Goal: Task Accomplishment & Management: Manage account settings

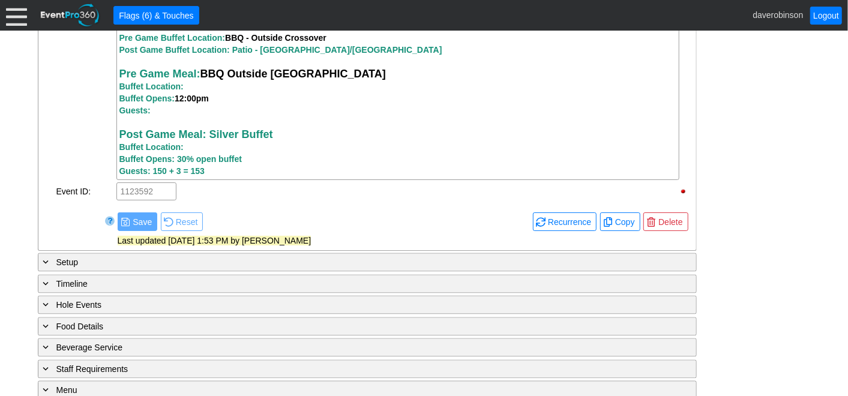
scroll to position [1345, 0]
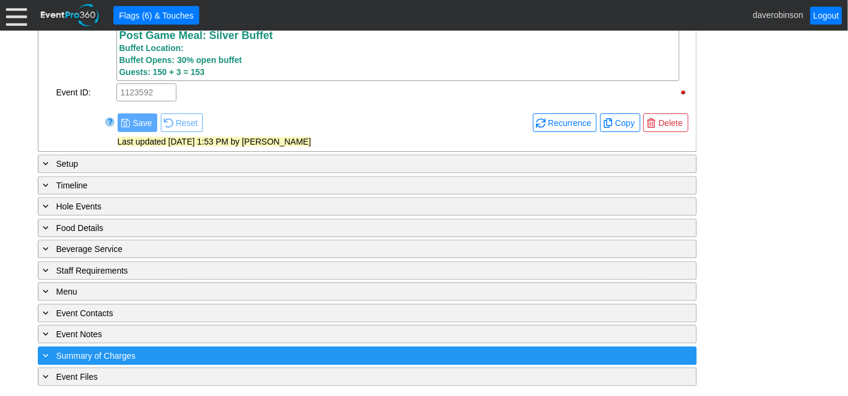
click at [127, 358] on span "Summary of Charges" at bounding box center [95, 356] width 79 height 10
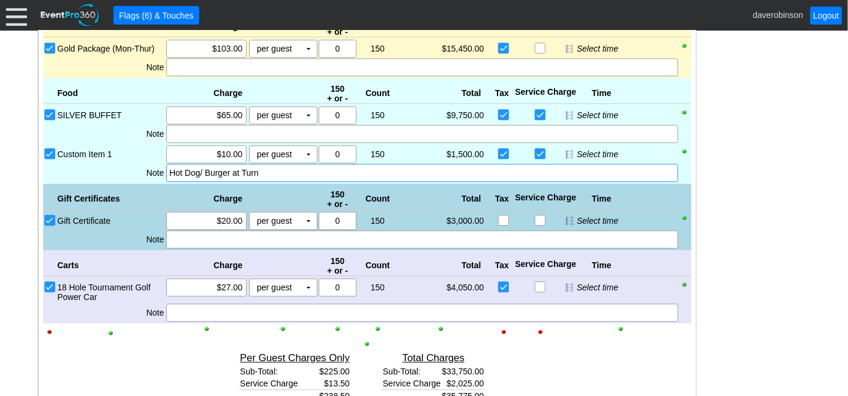
scroll to position [1612, 0]
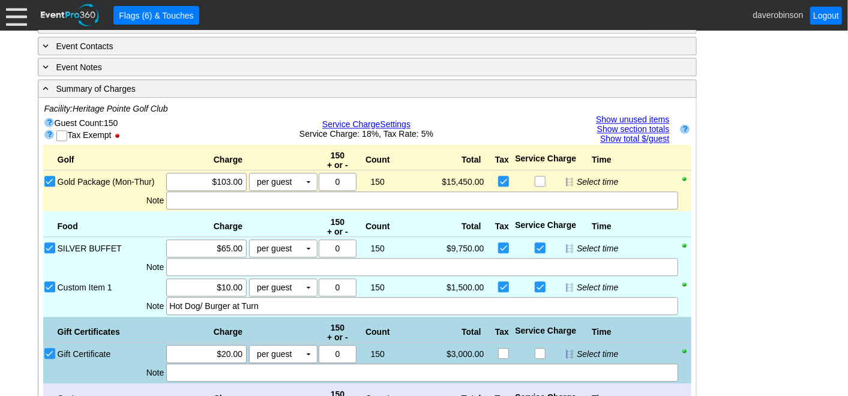
click at [642, 119] on link "Show unused items" at bounding box center [632, 120] width 73 height 10
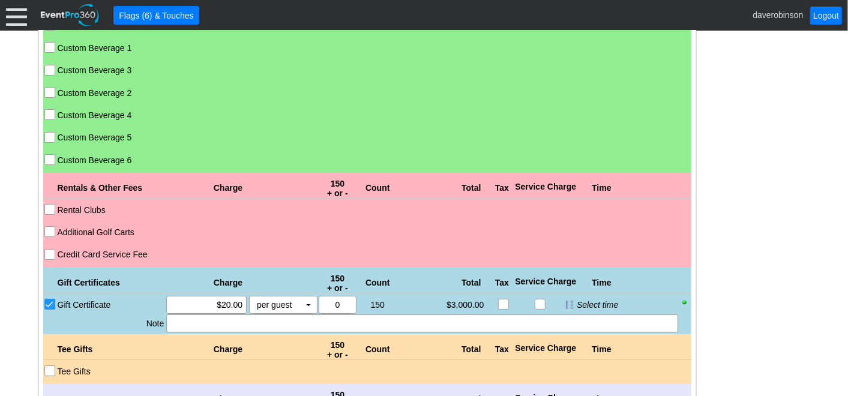
scroll to position [2612, 0]
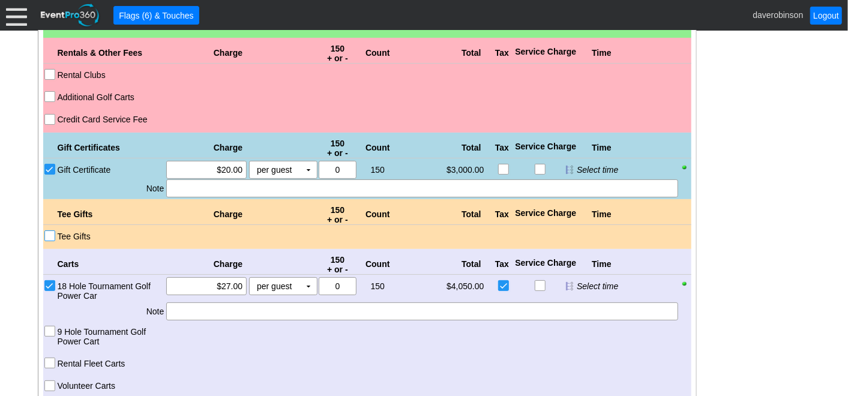
click at [51, 239] on input "Tee Gifts" at bounding box center [51, 237] width 12 height 12
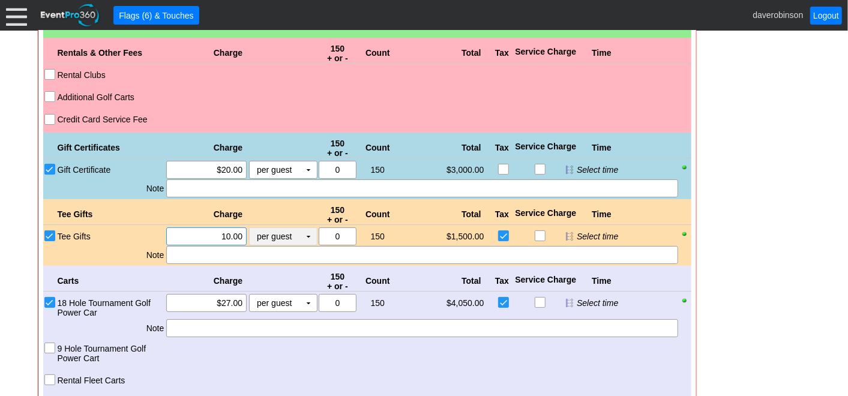
drag, startPoint x: 212, startPoint y: 235, endPoint x: 263, endPoint y: 226, distance: 51.2
click at [263, 227] on div "Χ 10.00 per guest Χ ▼ Upcharge" at bounding box center [241, 236] width 152 height 18
type input "$2,456.99"
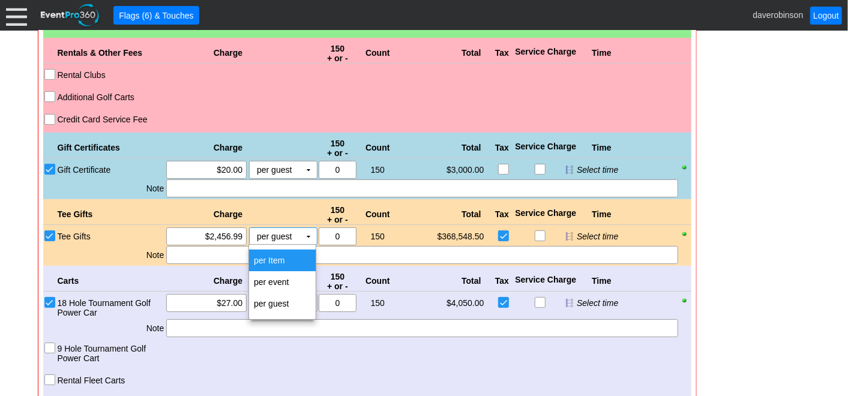
click at [269, 264] on td "per Item" at bounding box center [282, 261] width 67 height 22
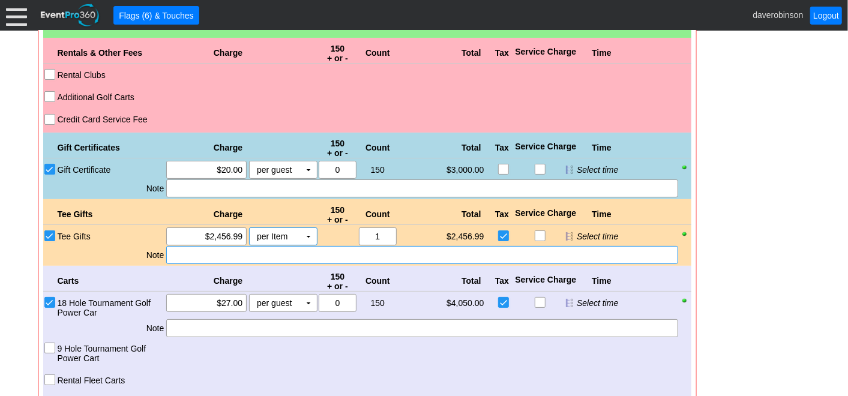
click at [282, 258] on div at bounding box center [421, 255] width 511 height 18
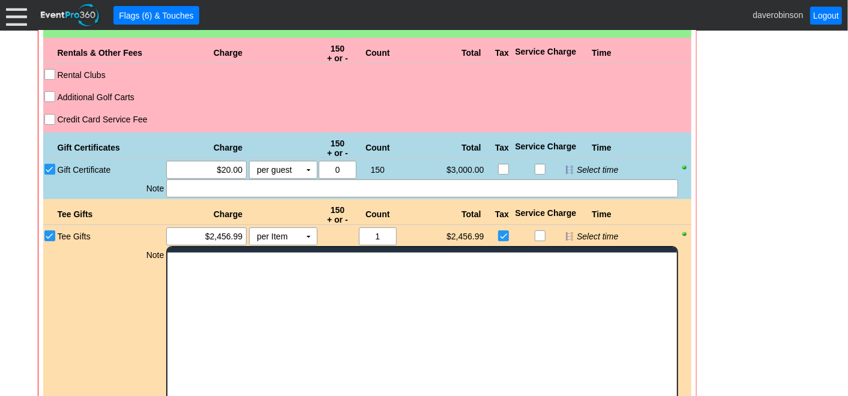
scroll to position [0, 0]
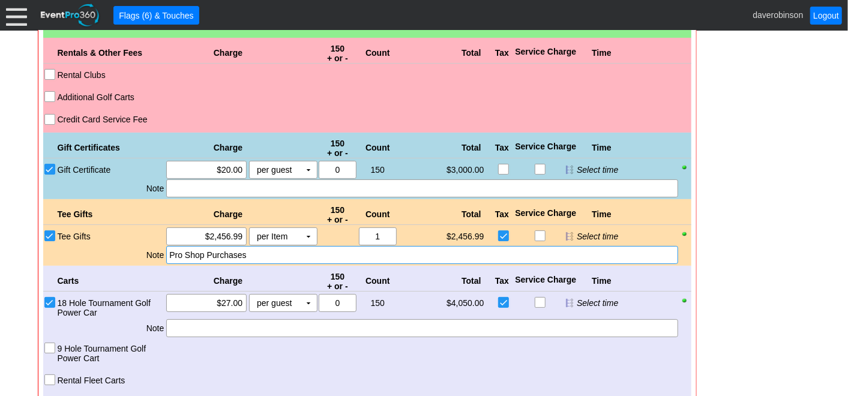
drag, startPoint x: 205, startPoint y: 173, endPoint x: 260, endPoint y: 172, distance: 55.8
click at [260, 172] on div "Χ 20.00 per guest Χ ▼ Upcharge" at bounding box center [241, 170] width 152 height 18
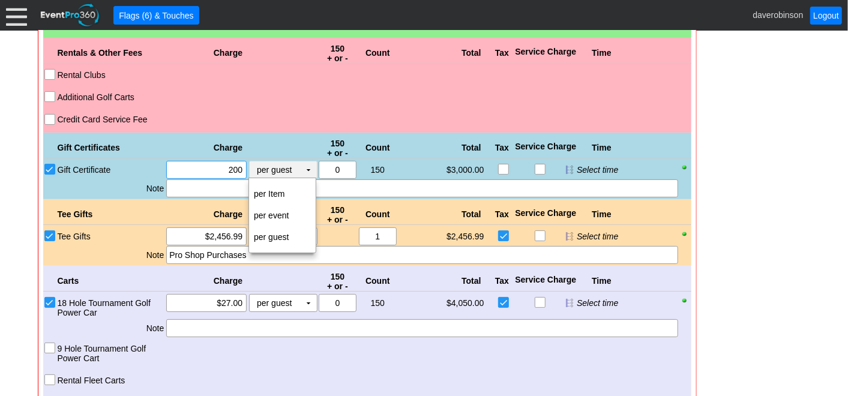
type input "$200.00"
click at [271, 190] on td "per Item" at bounding box center [282, 194] width 67 height 22
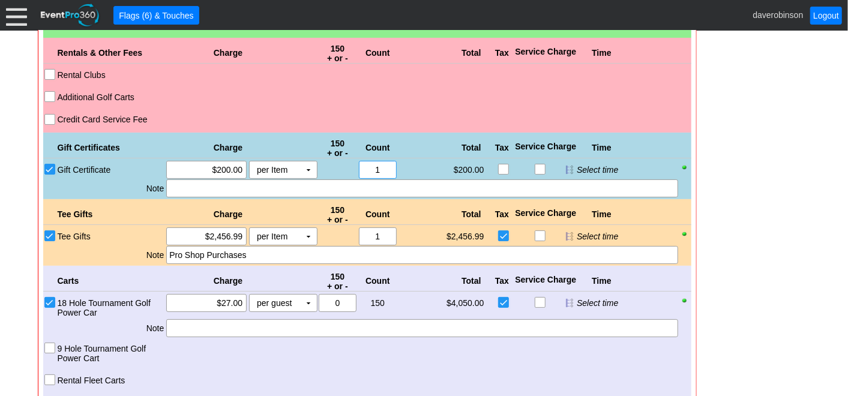
drag, startPoint x: 387, startPoint y: 175, endPoint x: 328, endPoint y: 174, distance: 58.8
click at [328, 174] on div "Χ 0 150 Χ 1" at bounding box center [357, 170] width 80 height 18
type input "2"
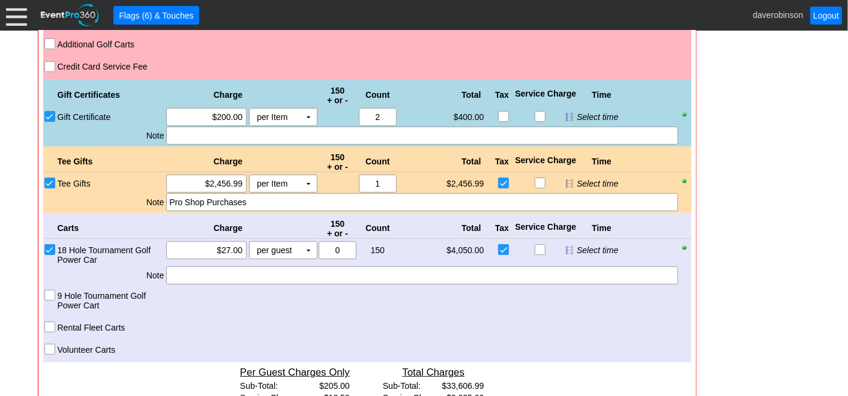
scroll to position [2674, 0]
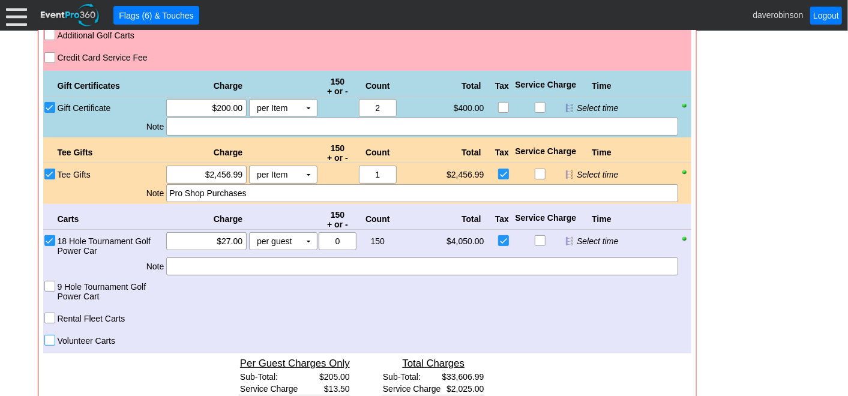
click at [47, 344] on input "Volunteer Carts" at bounding box center [51, 341] width 12 height 12
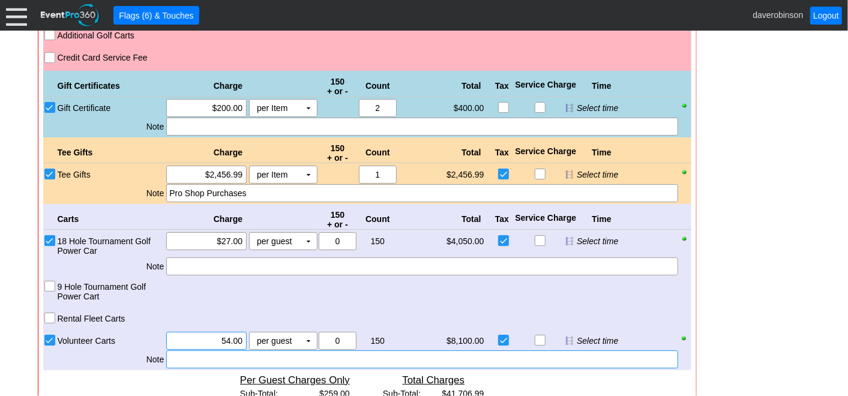
drag, startPoint x: 211, startPoint y: 341, endPoint x: 266, endPoint y: 352, distance: 56.2
click at [266, 352] on div "Carts Charge 150 + or - Count Total Tax Service Charge Time 18 Hole Tournament …" at bounding box center [367, 287] width 648 height 166
type input "$50.00"
drag, startPoint x: 348, startPoint y: 341, endPoint x: 307, endPoint y: 336, distance: 41.1
click at [307, 336] on div "Volunteer Carts Χ $50.00 per guest Χ ▼ Upcharge Χ 0 150 Χ 1 $7,500.00 $0.00 Sel…" at bounding box center [373, 341] width 635 height 18
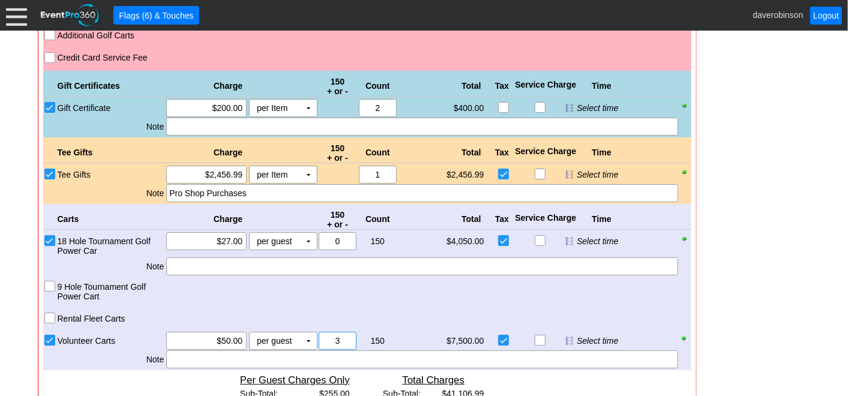
type input "3"
click at [424, 308] on div "Rental Fleet Carts" at bounding box center [367, 315] width 648 height 17
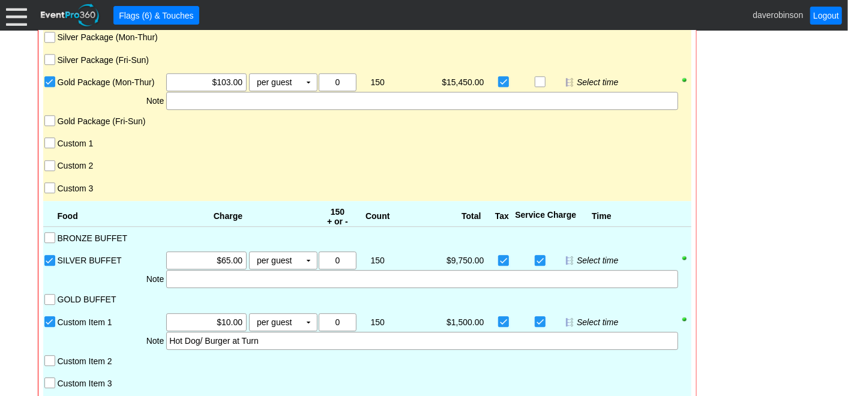
scroll to position [1807, 0]
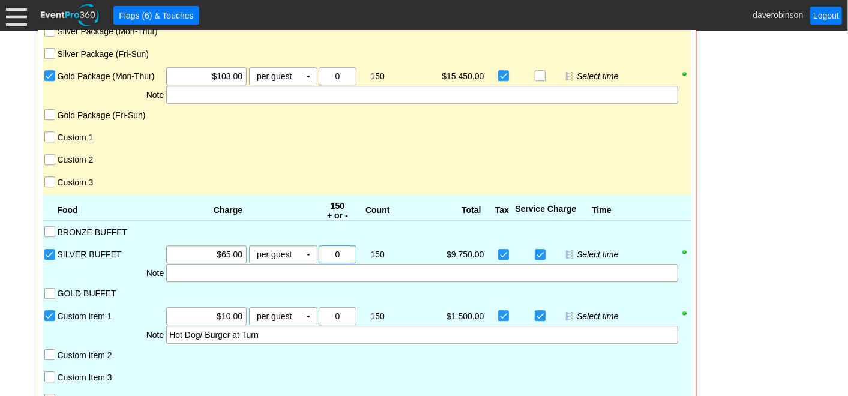
drag, startPoint x: 347, startPoint y: 248, endPoint x: 332, endPoint y: 253, distance: 16.3
click at [332, 253] on input "0" at bounding box center [337, 254] width 29 height 17
type input "3"
click at [737, 281] on div "- General Information ▼ Loading.... Remove all highlights Facility: ▼ Χ Heritag…" at bounding box center [424, 28] width 780 height 3184
click at [45, 317] on input "Custom Item 1" at bounding box center [51, 317] width 12 height 12
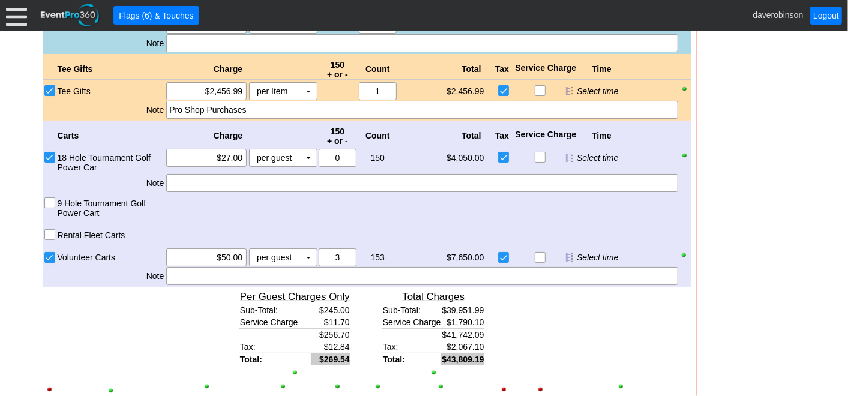
scroll to position [2807, 0]
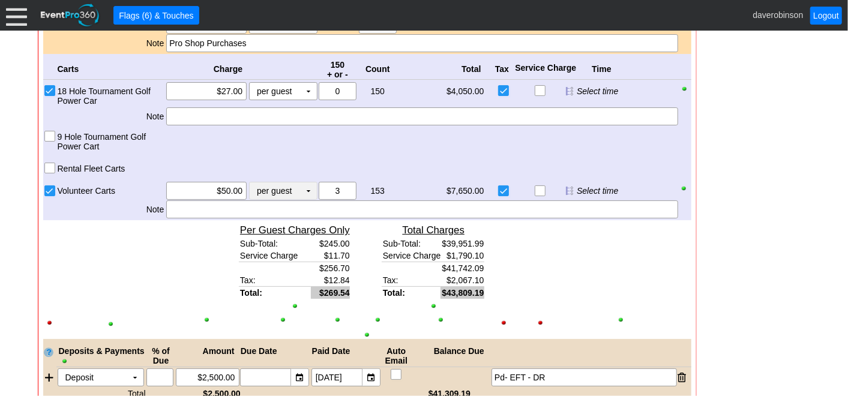
click at [303, 192] on td "▼" at bounding box center [308, 190] width 17 height 17
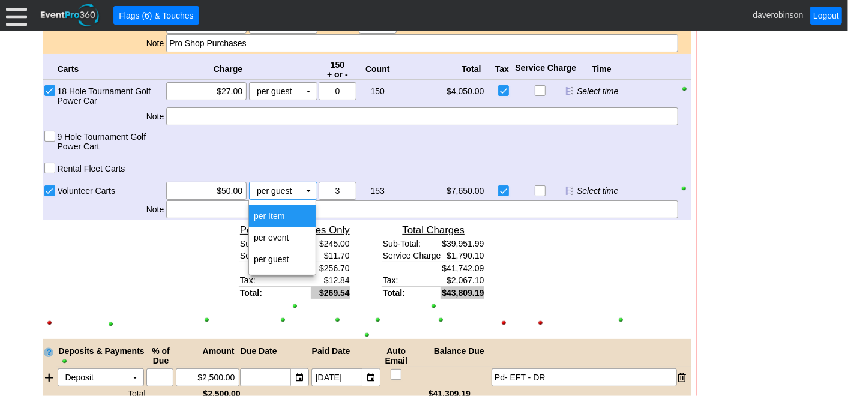
click at [293, 215] on td "per Item" at bounding box center [282, 216] width 67 height 22
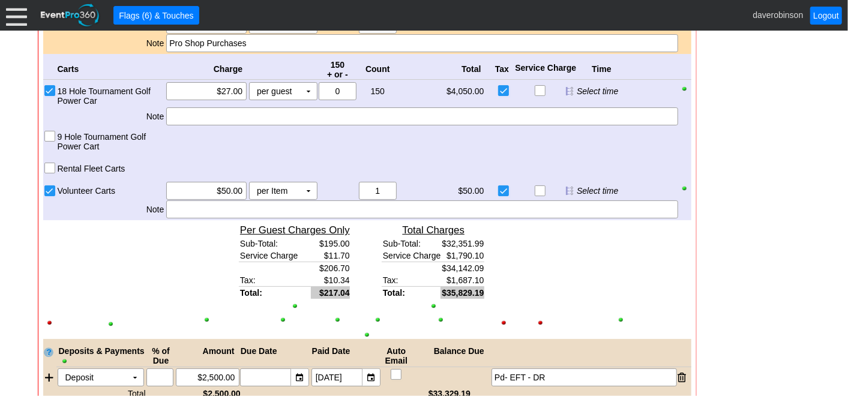
drag, startPoint x: 389, startPoint y: 196, endPoint x: 346, endPoint y: 194, distance: 42.7
click at [346, 194] on div "Χ 3 153 Χ 1" at bounding box center [357, 191] width 80 height 18
type input "3"
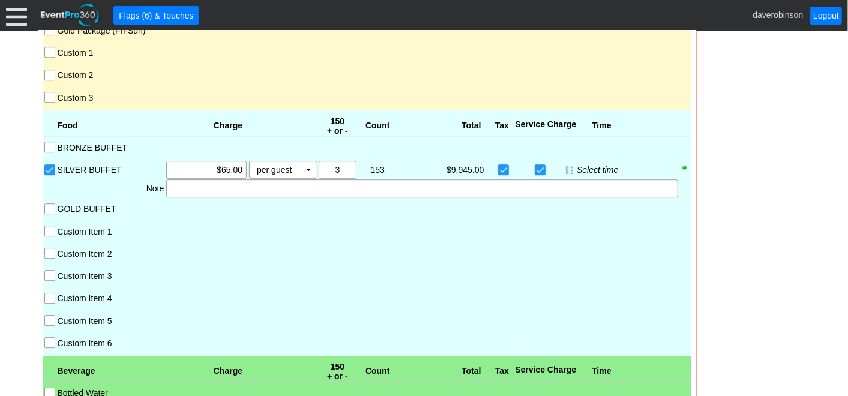
scroll to position [1874, 0]
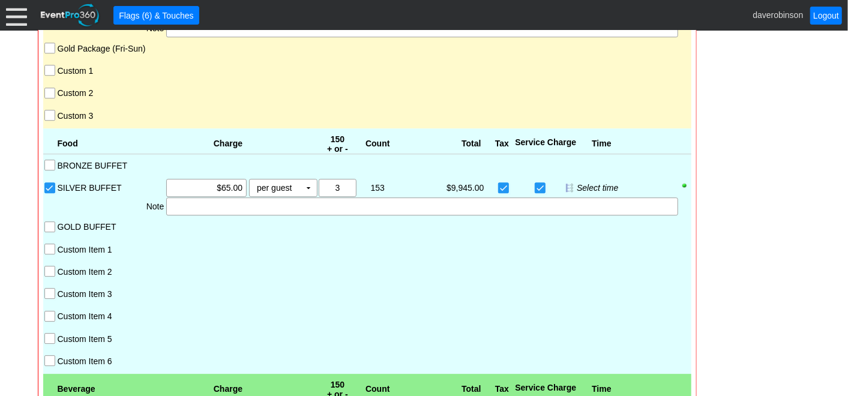
click at [51, 245] on input "Custom Item 1" at bounding box center [51, 250] width 12 height 12
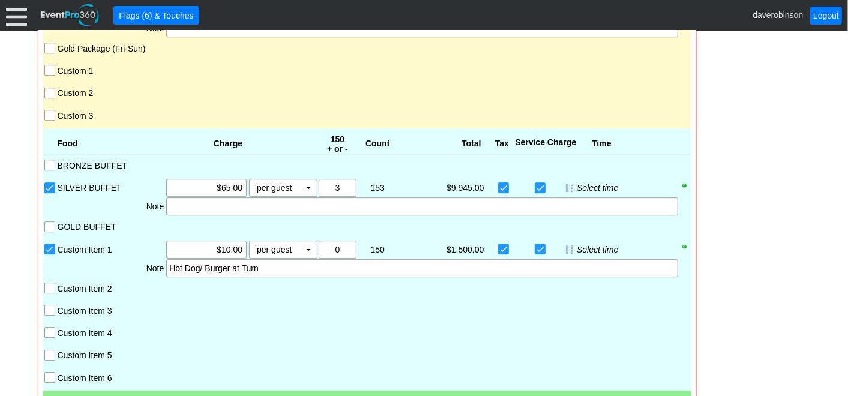
click at [483, 320] on div at bounding box center [367, 319] width 623 height 4
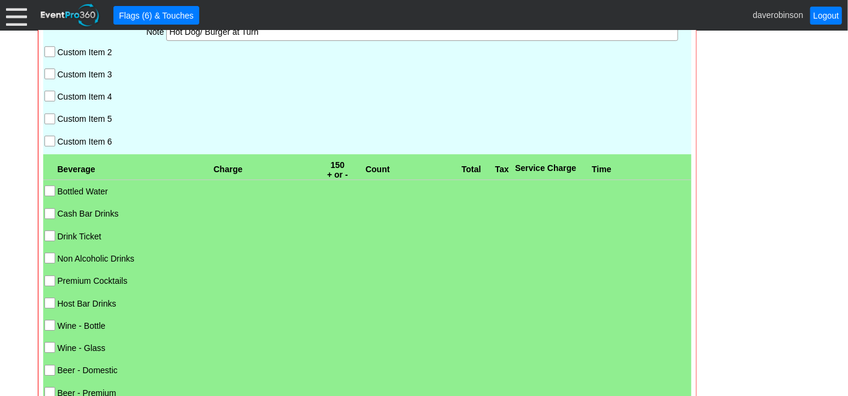
scroll to position [1940, 0]
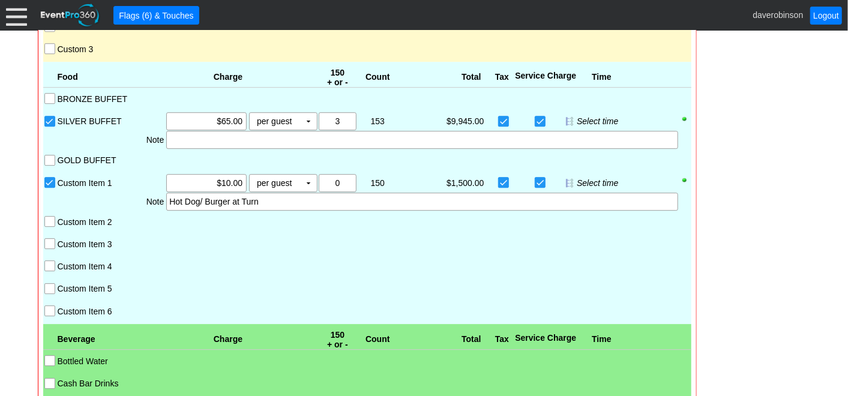
click at [47, 180] on input "Custom Item 1" at bounding box center [51, 184] width 12 height 12
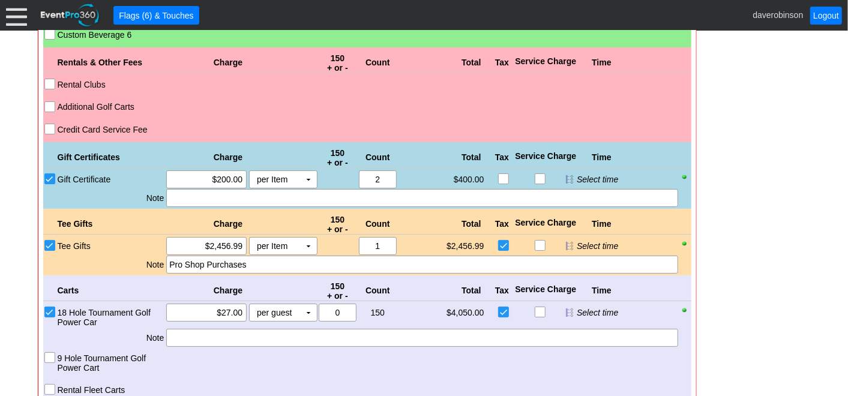
scroll to position [2607, 0]
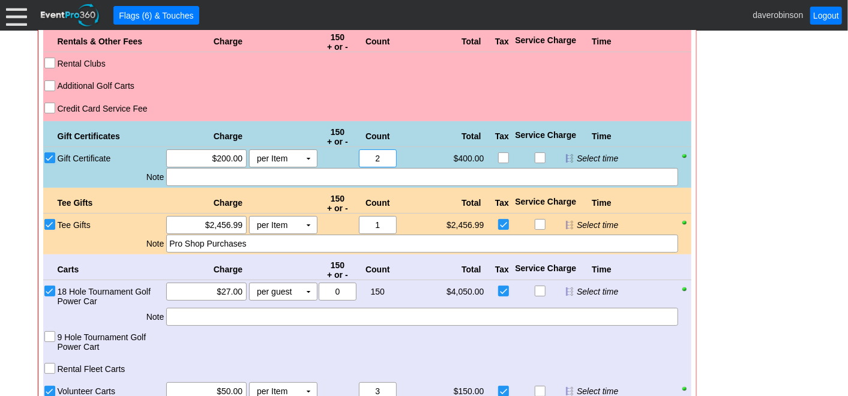
drag, startPoint x: 382, startPoint y: 154, endPoint x: 356, endPoint y: 155, distance: 25.9
click at [356, 155] on div "Χ 0 150 Χ 2" at bounding box center [357, 158] width 80 height 18
type input "1"
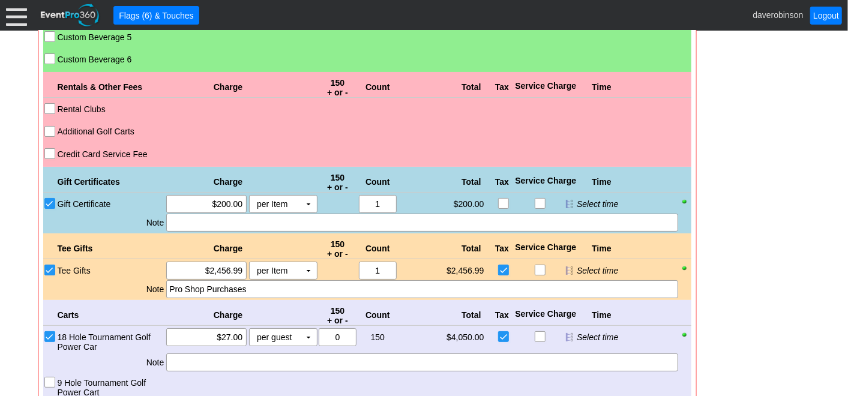
scroll to position [2540, 0]
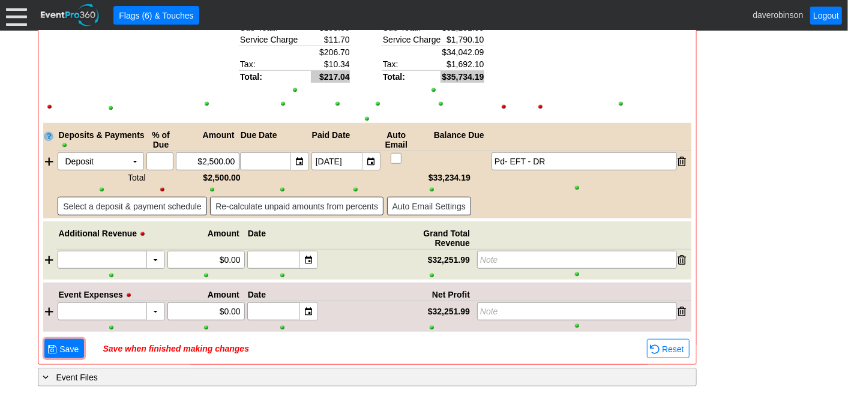
scroll to position [3025, 0]
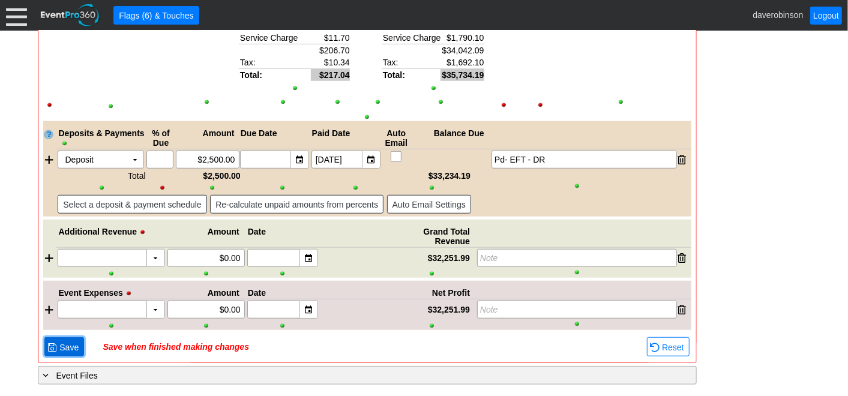
click at [60, 351] on span "Save" at bounding box center [69, 347] width 24 height 12
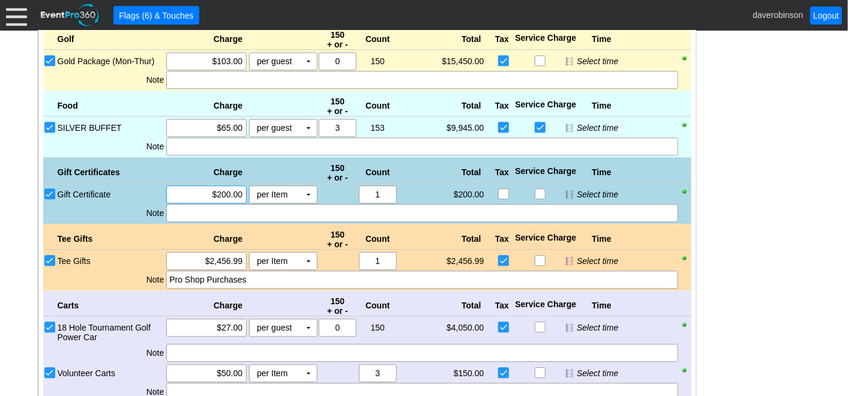
scroll to position [2094, 0]
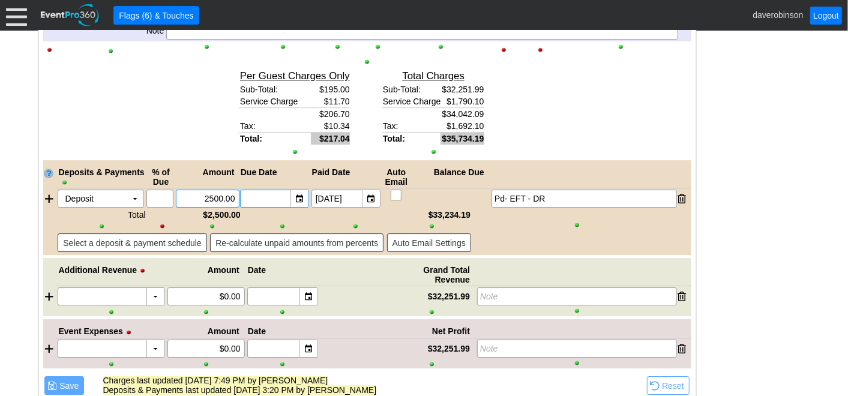
drag, startPoint x: 210, startPoint y: 192, endPoint x: 246, endPoint y: 202, distance: 37.4
click at [246, 202] on div "Deposit Χ ▼ Χ Χ 2500.00 ▼ Χ ▼ Χ 4/29/2025 Pd- EFT - DR" at bounding box center [373, 199] width 635 height 18
type input "$2,500.00"
click at [166, 112] on div "Total $/Guest Sub-Total: $215.01 Service Charge $11.93 $226.95 Tax: $11.28 Tota…" at bounding box center [154, 113] width 134 height 94
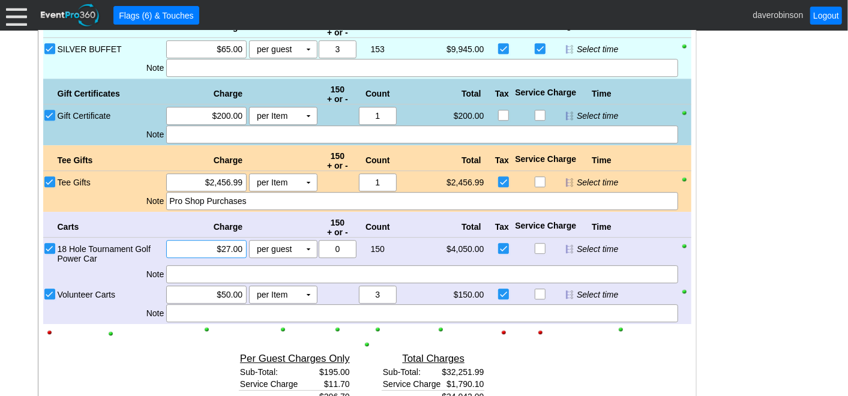
scroll to position [1760, 0]
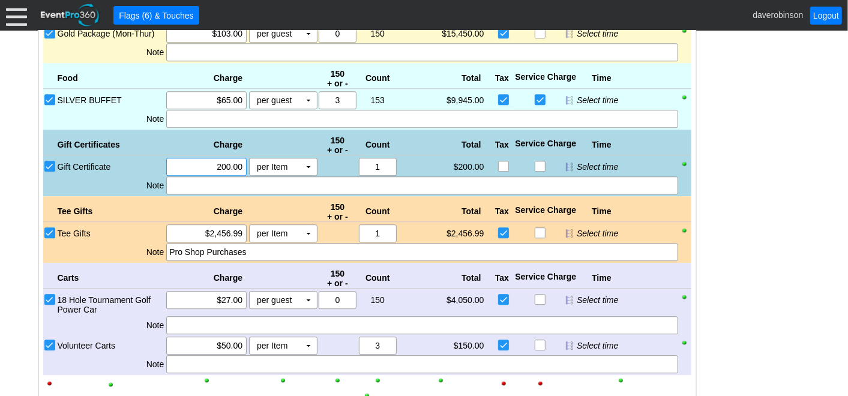
drag, startPoint x: 209, startPoint y: 163, endPoint x: 243, endPoint y: 168, distance: 34.6
click at [243, 168] on div "200.00" at bounding box center [206, 166] width 77 height 17
type input "$600.00"
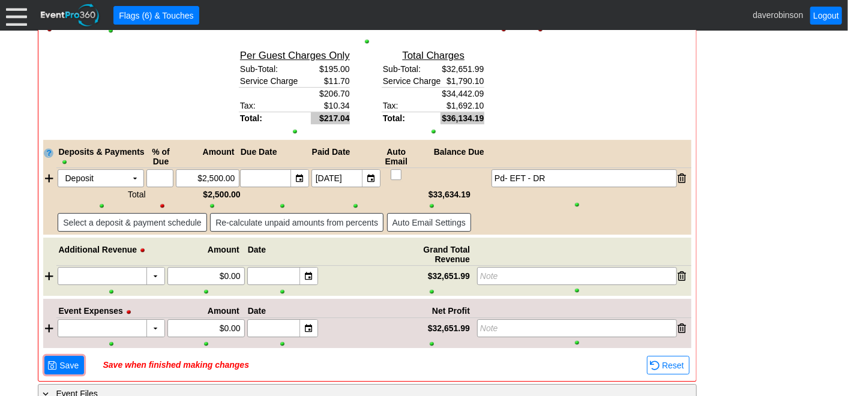
scroll to position [2133, 0]
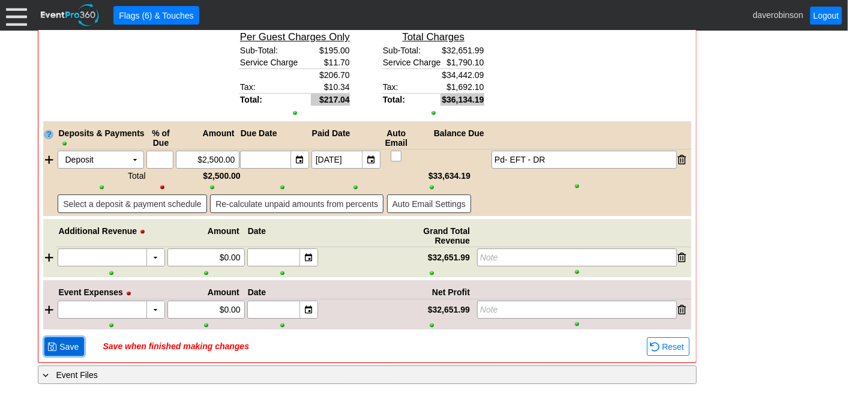
click at [72, 343] on span "Save" at bounding box center [69, 347] width 24 height 12
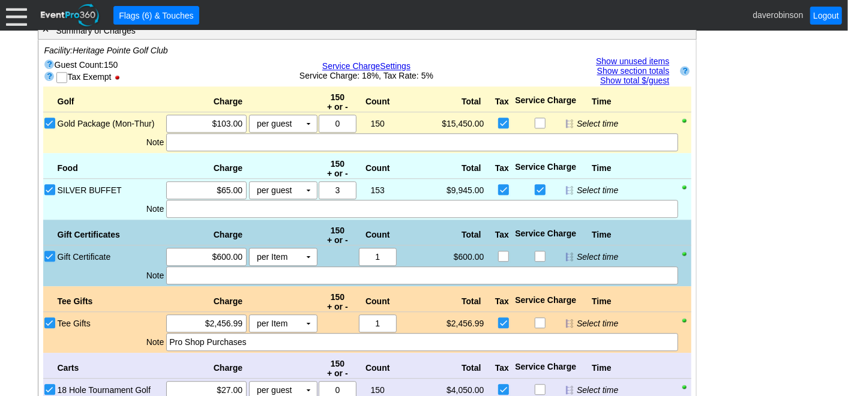
scroll to position [1599, 0]
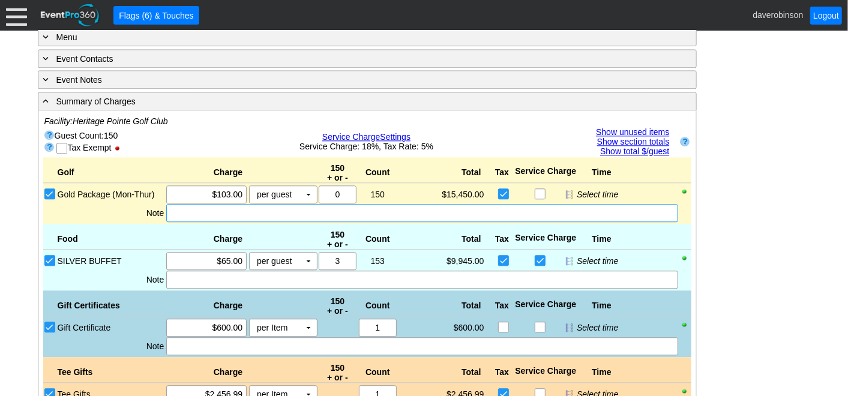
click at [285, 212] on div at bounding box center [421, 213] width 511 height 18
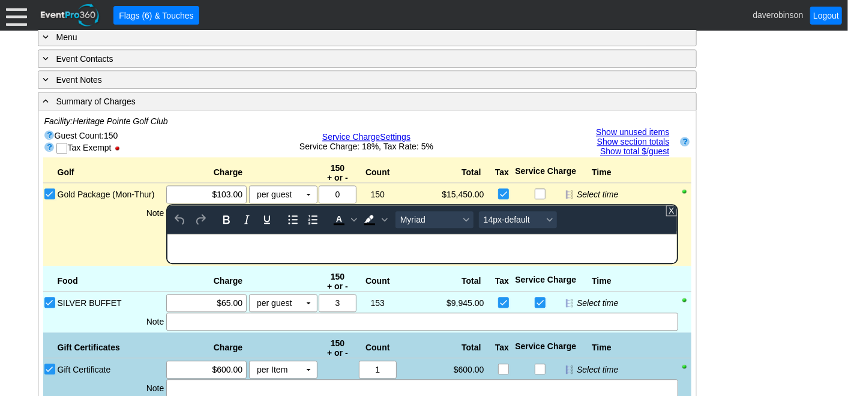
scroll to position [0, 0]
drag, startPoint x: 217, startPoint y: 236, endPoint x: 162, endPoint y: 242, distance: 55.5
click at [167, 242] on html "RUNG IN" at bounding box center [421, 241] width 509 height 16
click at [227, 223] on icon "Bold" at bounding box center [226, 219] width 14 height 14
click at [386, 220] on icon "Background color Black" at bounding box center [385, 220] width 6 height 6
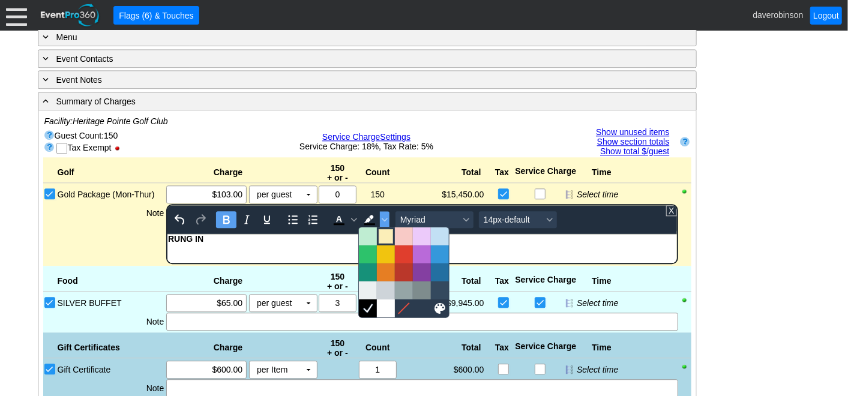
drag, startPoint x: 384, startPoint y: 236, endPoint x: 6, endPoint y: 23, distance: 433.6
click at [384, 236] on div at bounding box center [386, 236] width 14 height 14
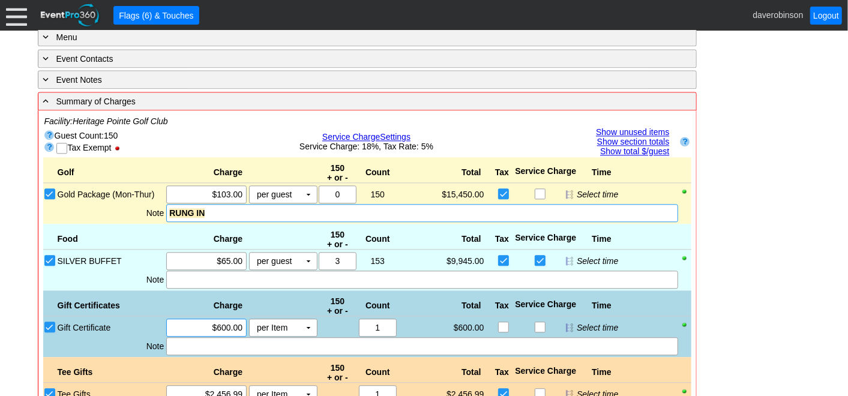
click at [199, 278] on div at bounding box center [421, 280] width 511 height 18
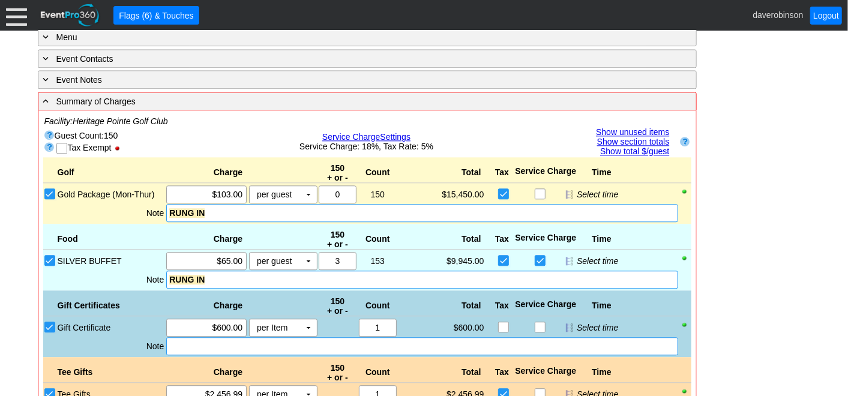
click at [192, 344] on div at bounding box center [421, 346] width 511 height 18
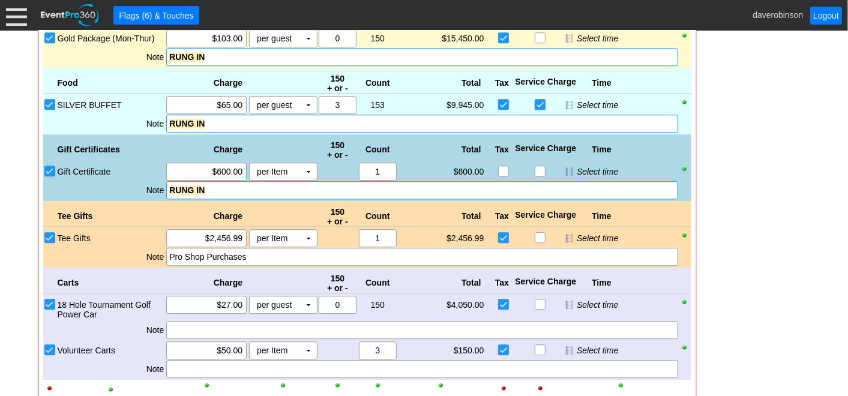
scroll to position [1800, 0]
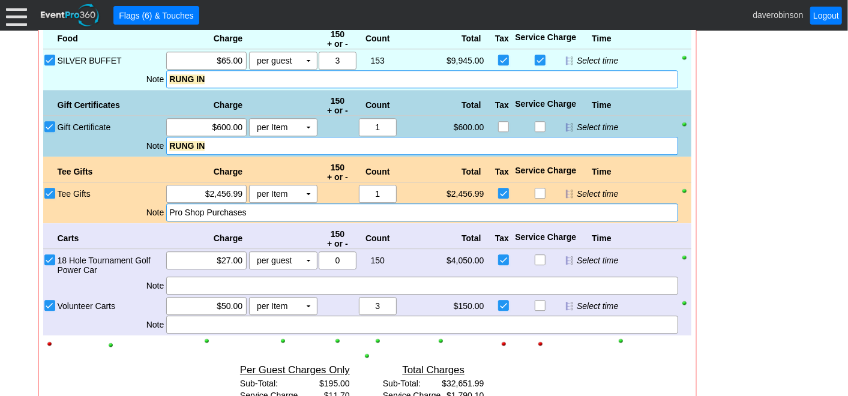
click at [272, 217] on div "Pro Shop Purchases" at bounding box center [421, 212] width 505 height 12
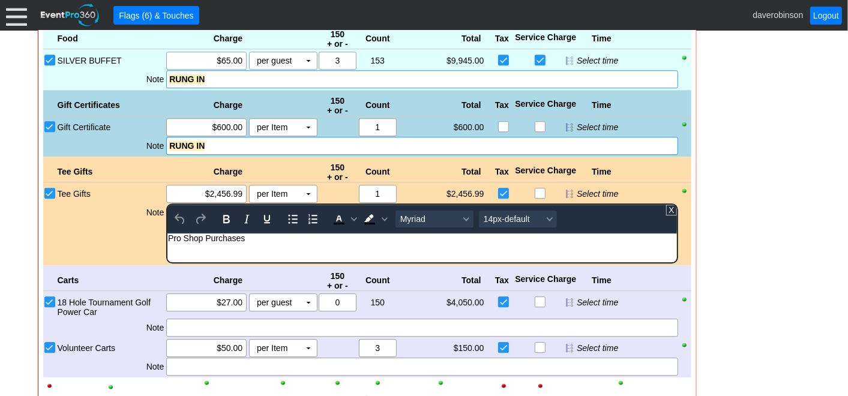
scroll to position [0, 0]
click at [260, 242] on body "Pro Shop Purchases" at bounding box center [421, 241] width 509 height 16
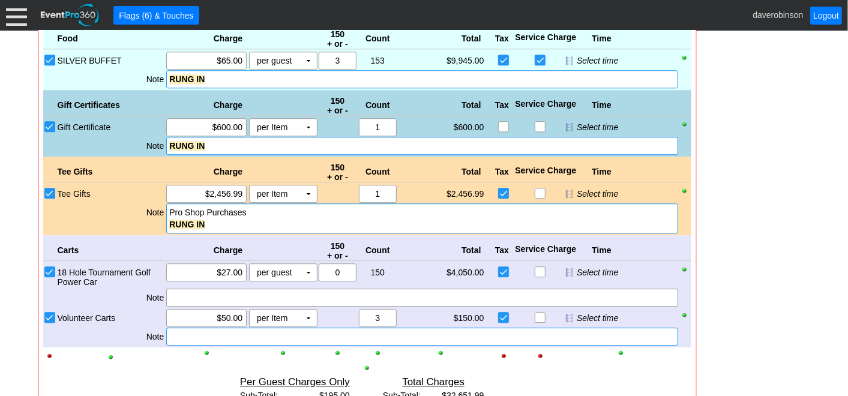
click at [215, 331] on div "Carts Charge 150 + or - Count Total Tax Service Charge Time 18 Hole Tournament …" at bounding box center [367, 291] width 648 height 112
click at [206, 300] on div at bounding box center [421, 298] width 511 height 18
click at [209, 375] on div "Golf Charge 150 + or - Count Total Tax Service Charge Time Bronze Package (Mon-…" at bounding box center [367, 211] width 648 height 509
click at [202, 342] on div at bounding box center [421, 337] width 511 height 18
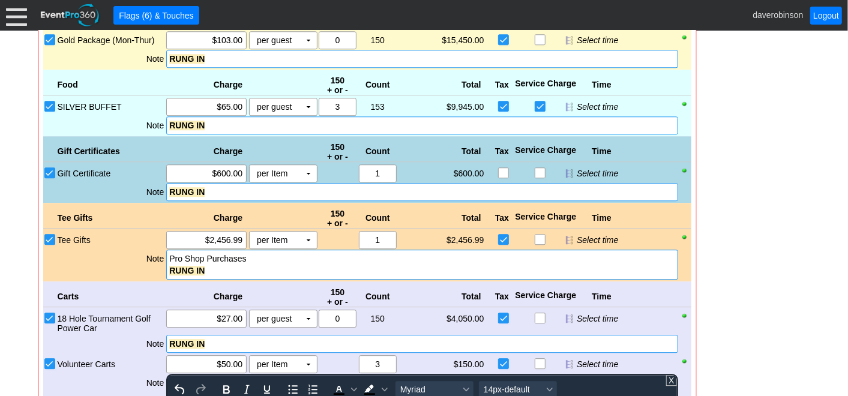
scroll to position [1733, 0]
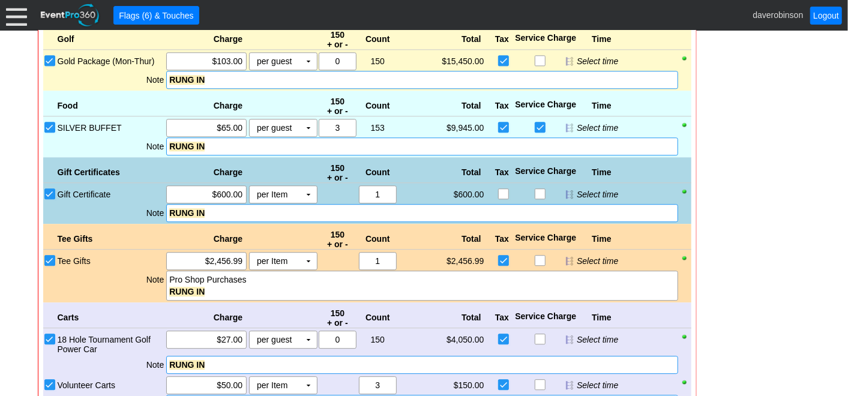
click at [223, 149] on div "RUNG IN" at bounding box center [421, 146] width 505 height 12
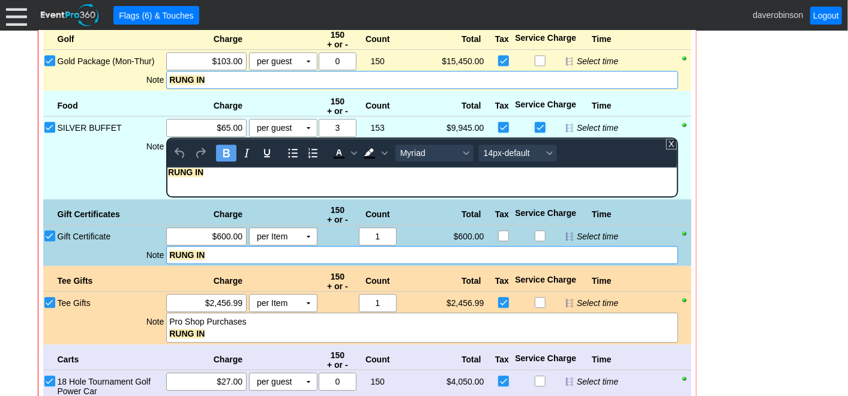
scroll to position [0, 0]
click at [227, 172] on div "RUNG IN" at bounding box center [422, 172] width 508 height 10
click at [97, 159] on div "Golf Charge 150 + or - Count Total Tax Service Charge Time Bronze Package (Mon-…" at bounding box center [367, 299] width 648 height 551
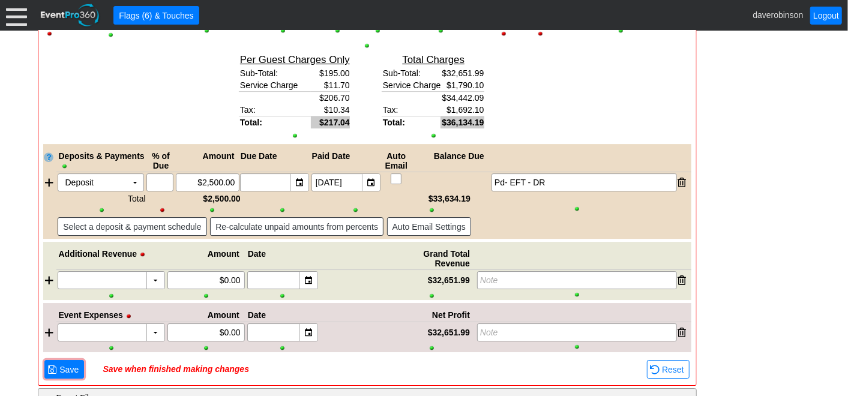
scroll to position [2144, 0]
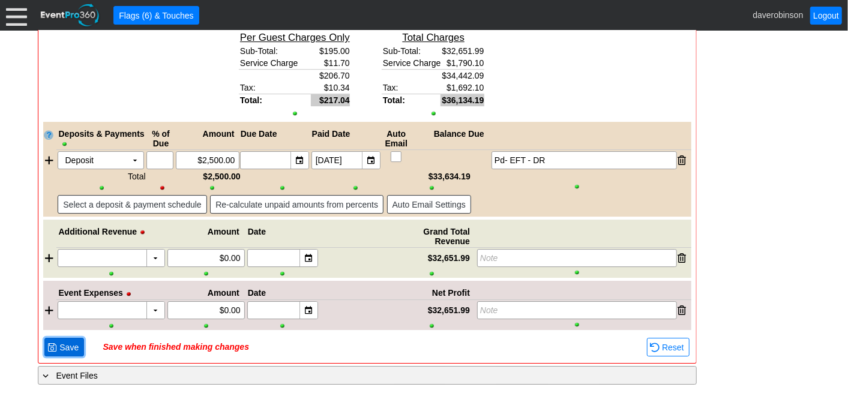
click at [60, 339] on span "● Save" at bounding box center [64, 347] width 40 height 19
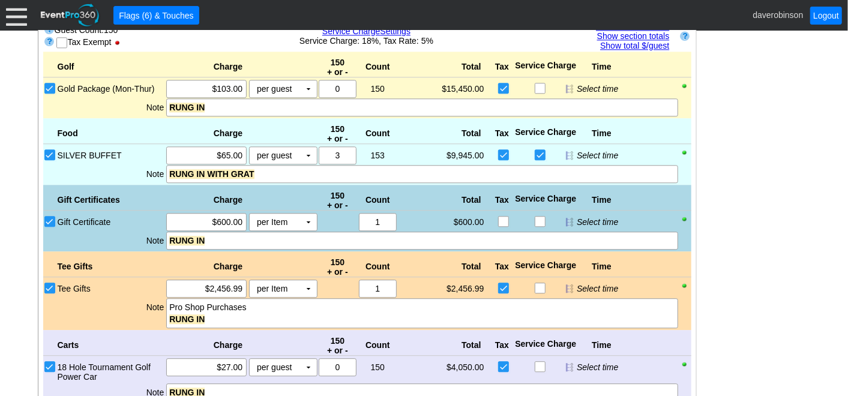
scroll to position [1572, 0]
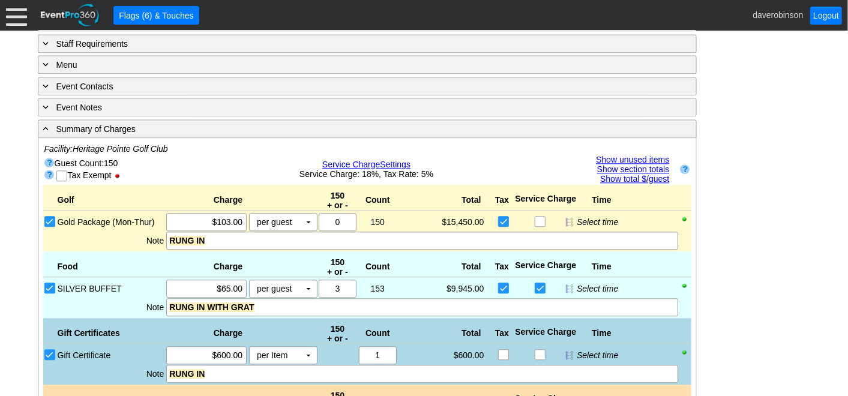
click at [643, 155] on link "Show unused items" at bounding box center [632, 160] width 73 height 10
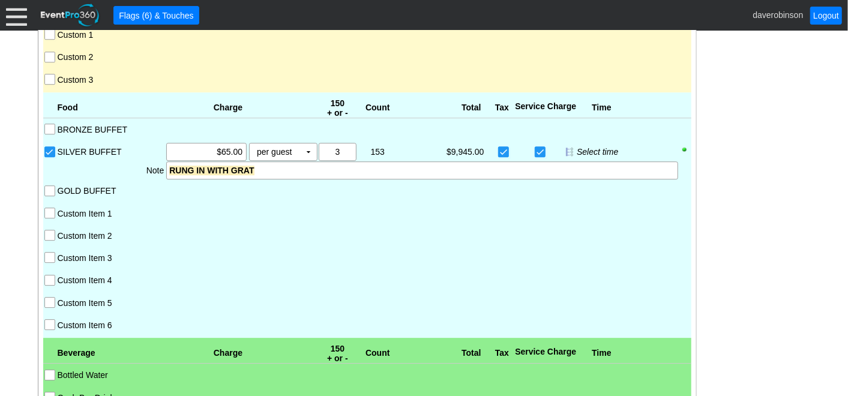
scroll to position [1905, 0]
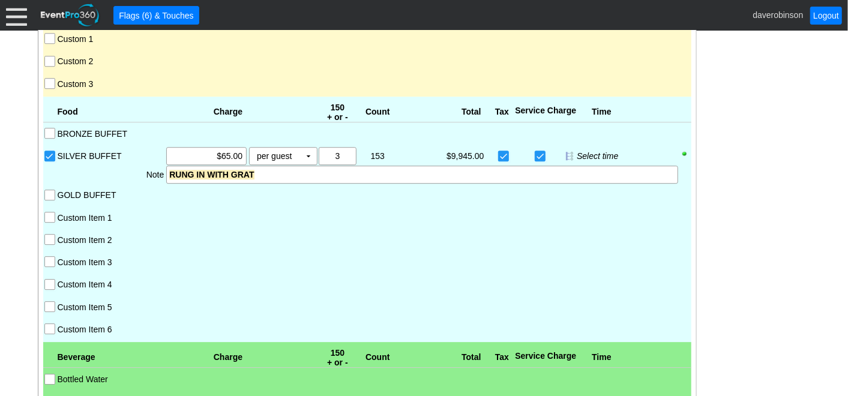
click at [48, 217] on input "Custom Item 1" at bounding box center [51, 218] width 12 height 12
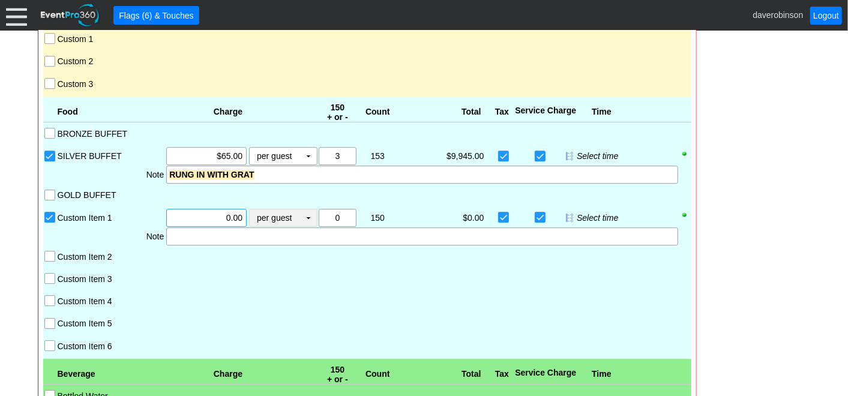
drag, startPoint x: 202, startPoint y: 219, endPoint x: 257, endPoint y: 217, distance: 54.6
click at [257, 217] on div "Χ 0.00 per guest Χ ▼ Upcharge" at bounding box center [241, 218] width 152 height 18
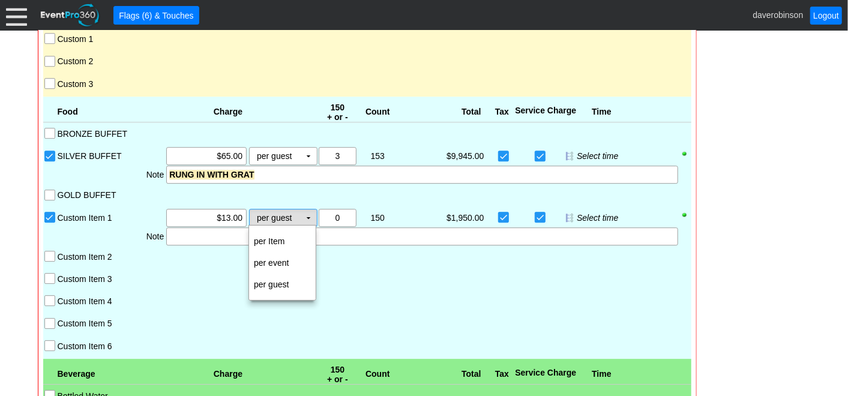
click at [296, 217] on td "per guest Χ" at bounding box center [275, 217] width 50 height 17
type input "$13.00"
click at [287, 244] on td "per Item" at bounding box center [282, 241] width 67 height 22
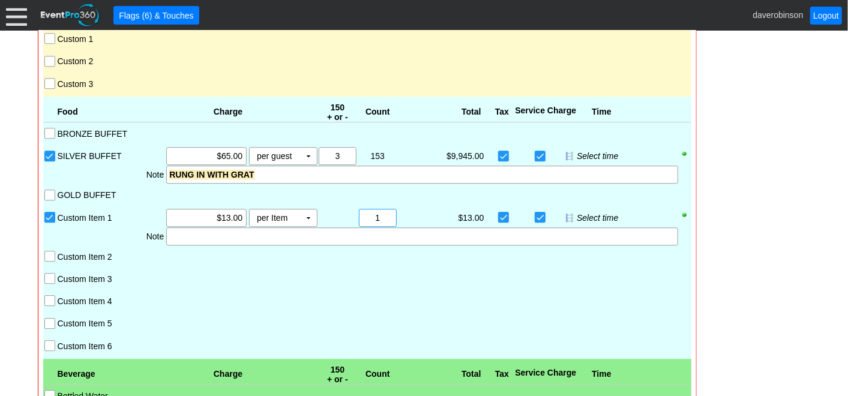
drag, startPoint x: 380, startPoint y: 216, endPoint x: 355, endPoint y: 212, distance: 25.5
click at [358, 212] on div "150 Χ 1" at bounding box center [378, 218] width 40 height 18
type input "79"
click at [378, 289] on div at bounding box center [367, 288] width 623 height 4
click at [233, 239] on div at bounding box center [421, 236] width 511 height 18
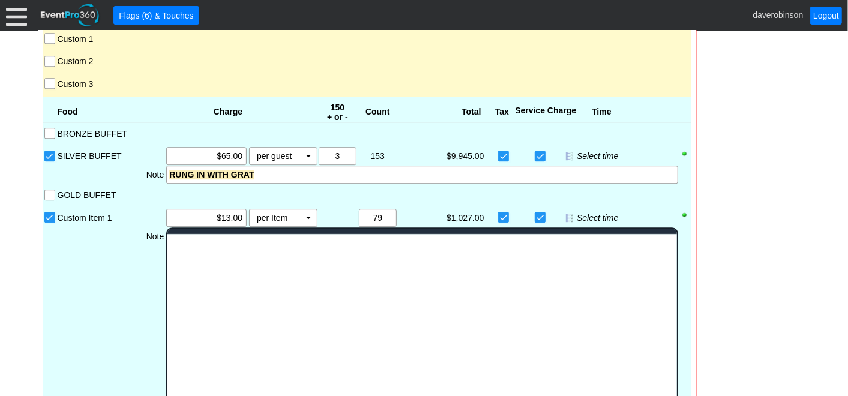
scroll to position [0, 0]
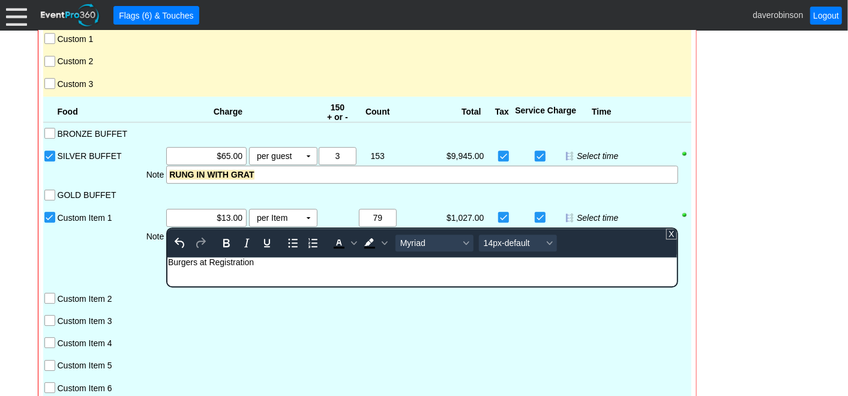
click at [92, 252] on div "Food Charge 150 + or - Count Total Tax Service Charge Time BRONZE BUFFET SILVER…" at bounding box center [367, 249] width 648 height 304
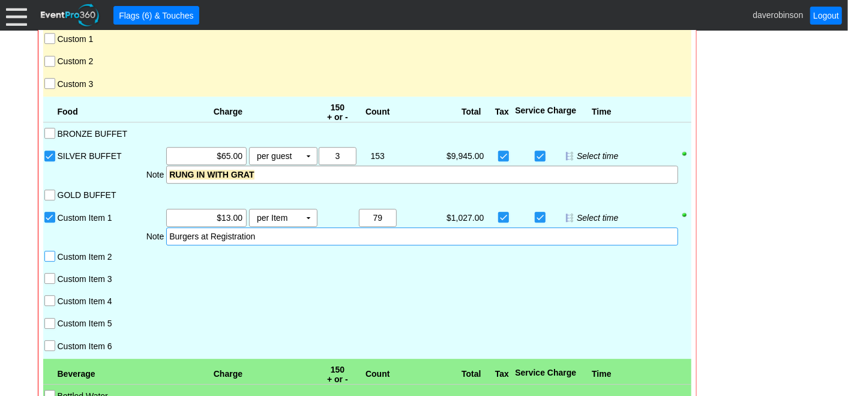
click at [49, 259] on input "Custom Item 2" at bounding box center [51, 257] width 12 height 12
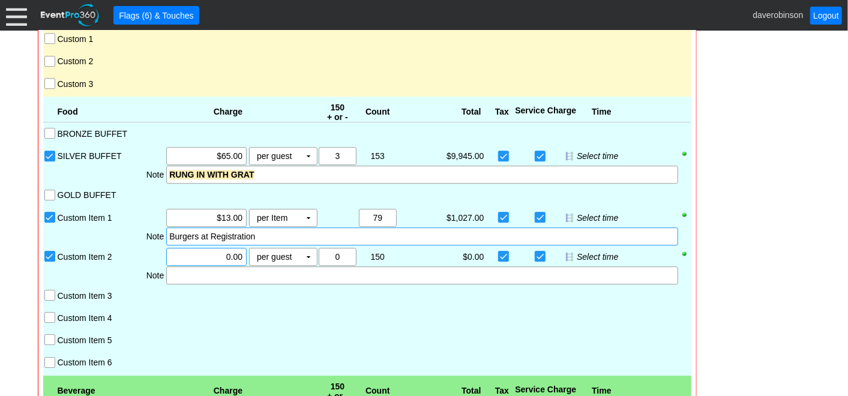
drag, startPoint x: 217, startPoint y: 255, endPoint x: 246, endPoint y: 251, distance: 29.0
click at [246, 251] on div "Χ 0.00" at bounding box center [206, 257] width 83 height 18
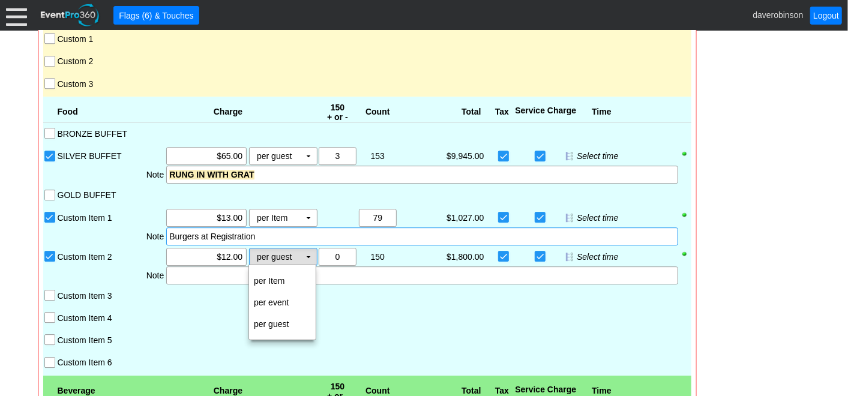
click at [310, 259] on td "▼" at bounding box center [308, 256] width 17 height 17
type input "$12.00"
click at [295, 273] on td "per Item" at bounding box center [282, 281] width 67 height 22
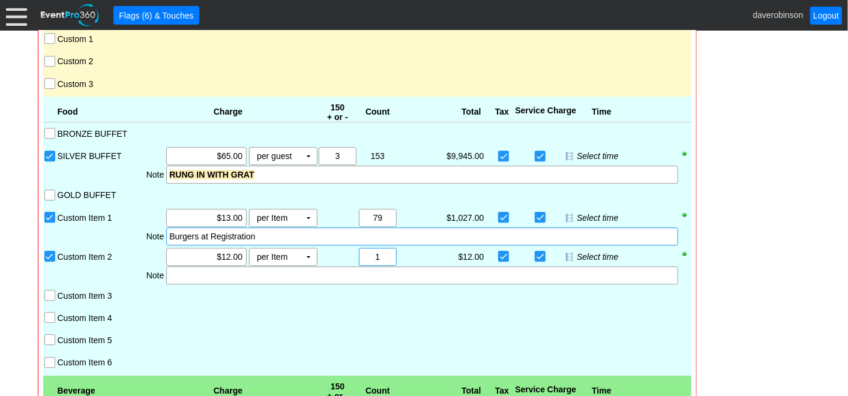
drag, startPoint x: 381, startPoint y: 254, endPoint x: 367, endPoint y: 253, distance: 14.4
click at [373, 255] on input "1" at bounding box center [377, 256] width 29 height 17
type input "38"
click at [388, 312] on div at bounding box center [378, 316] width 40 height 15
click at [228, 281] on div at bounding box center [421, 275] width 511 height 18
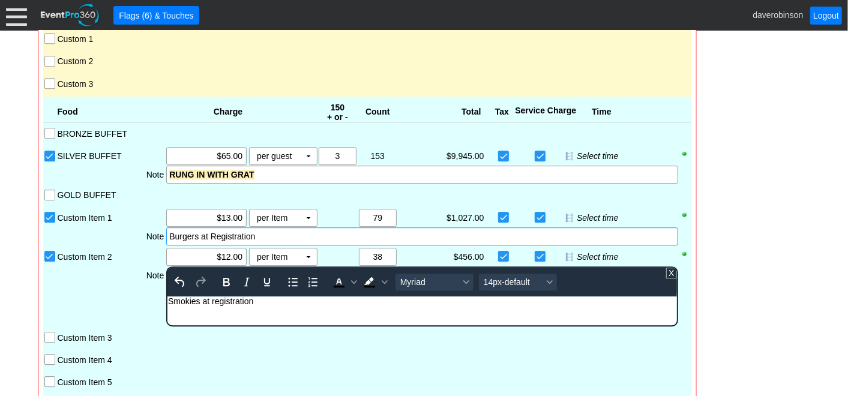
click at [212, 301] on div "Smokies at registration" at bounding box center [422, 301] width 508 height 10
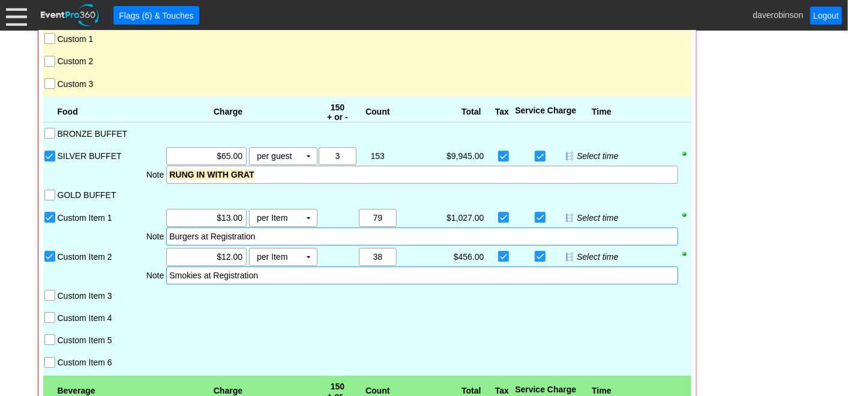
click at [104, 282] on div "Note" at bounding box center [110, 275] width 109 height 18
click at [53, 294] on input "Custom Item 3" at bounding box center [51, 296] width 12 height 12
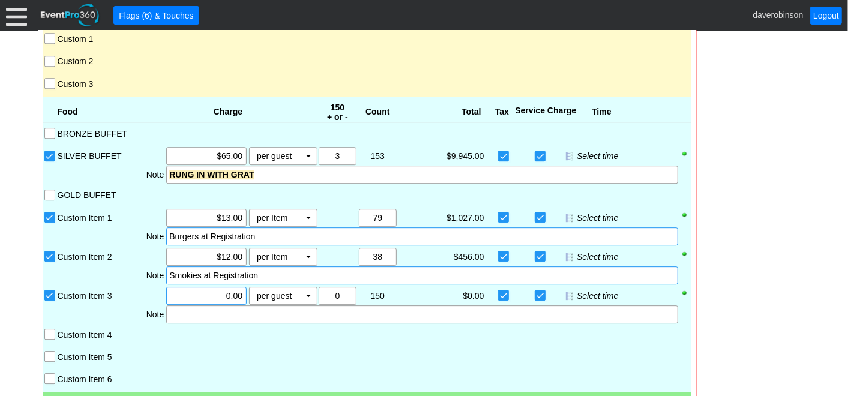
drag, startPoint x: 205, startPoint y: 299, endPoint x: 246, endPoint y: 295, distance: 41.6
click at [246, 295] on div "Χ 0.00" at bounding box center [206, 296] width 83 height 18
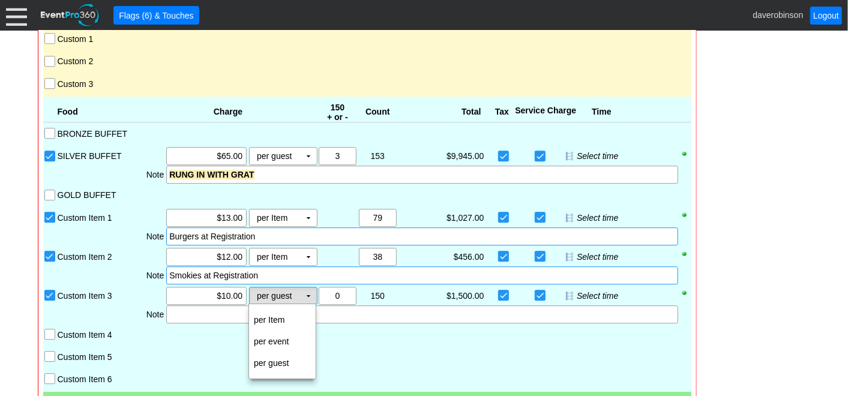
click at [305, 296] on td "▼" at bounding box center [308, 295] width 17 height 17
type input "$10.00"
click at [293, 312] on td "per Item" at bounding box center [282, 320] width 67 height 22
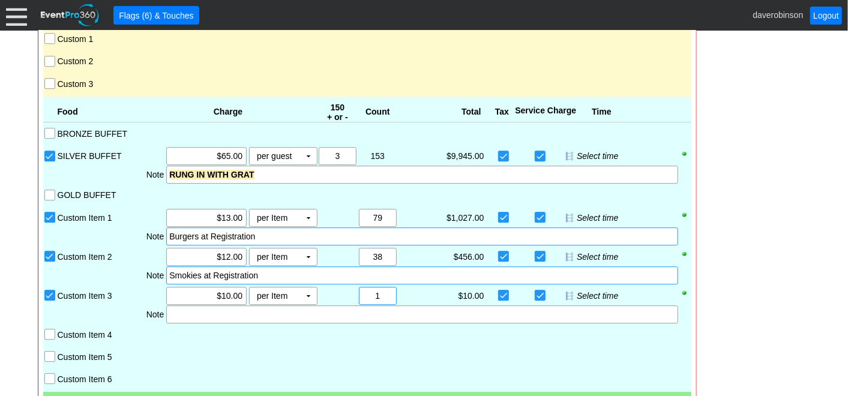
drag, startPoint x: 388, startPoint y: 290, endPoint x: 369, endPoint y: 294, distance: 19.7
click at [369, 294] on input "1" at bounding box center [377, 295] width 29 height 17
type input "26"
click at [221, 319] on div at bounding box center [421, 314] width 511 height 18
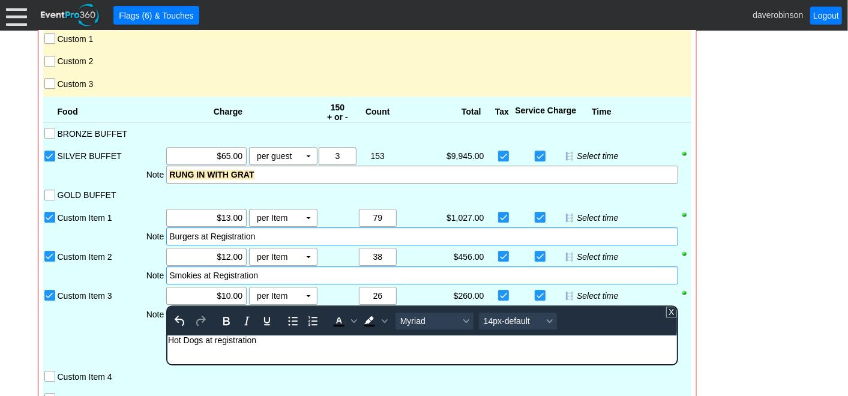
click at [216, 340] on div "Hot Dogs at registration" at bounding box center [422, 340] width 508 height 10
click at [90, 326] on div "Food Charge 150 + or - Count Total Tax Service Charge Time BRONZE BUFFET SILVER…" at bounding box center [367, 265] width 648 height 337
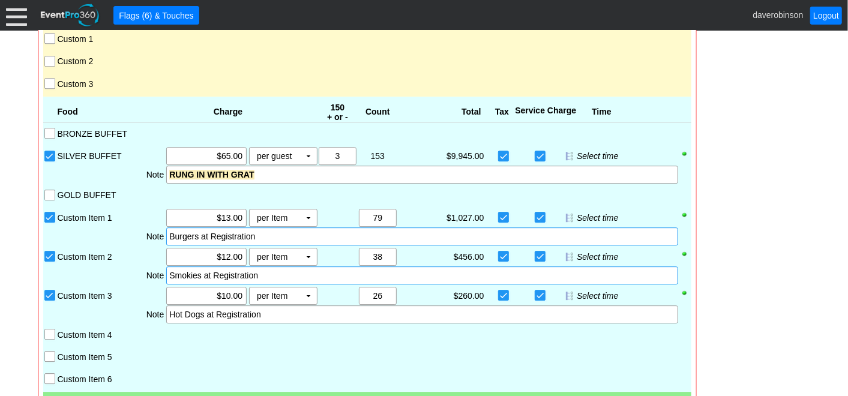
click at [272, 356] on div at bounding box center [283, 355] width 70 height 15
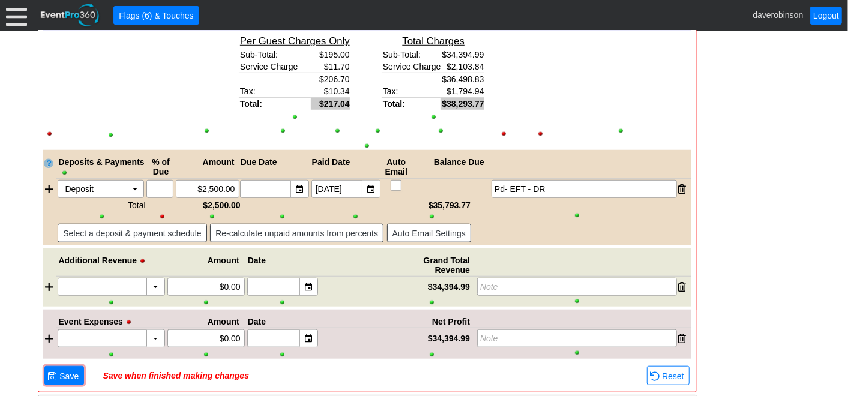
scroll to position [3087, 0]
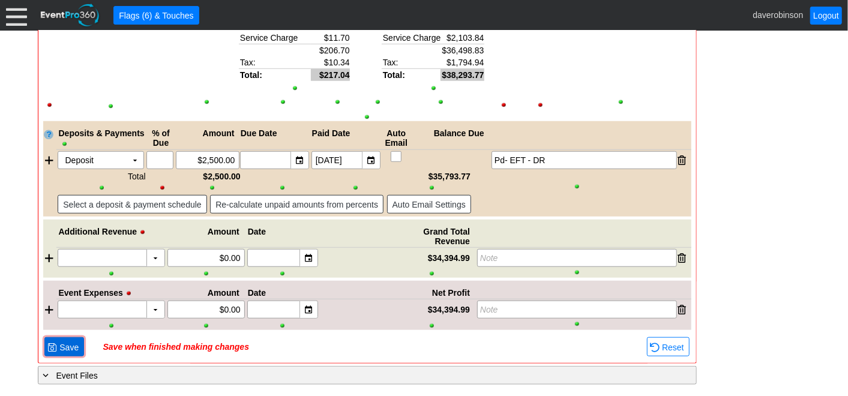
click at [70, 346] on span "Save" at bounding box center [69, 347] width 24 height 12
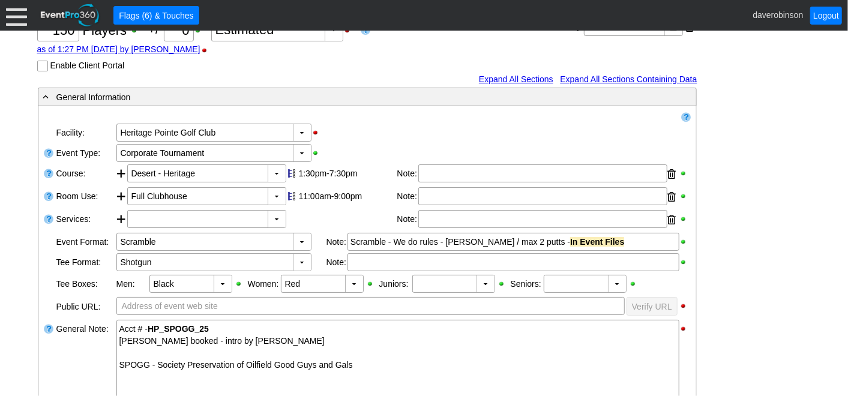
scroll to position [0, 0]
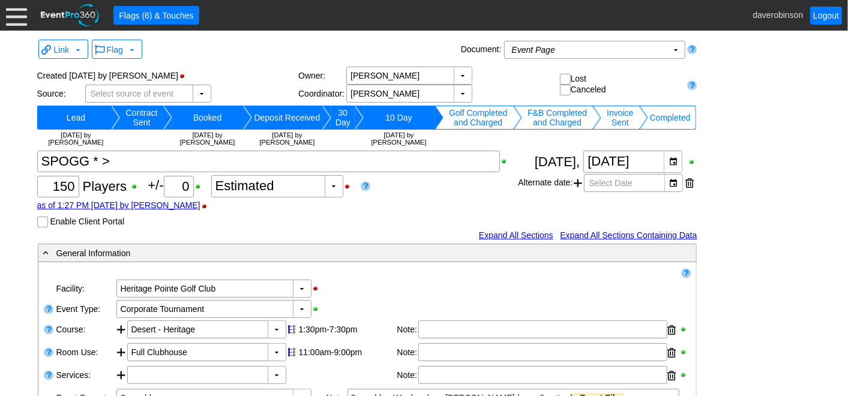
click at [615, 122] on td "Invoice Sent" at bounding box center [620, 118] width 38 height 24
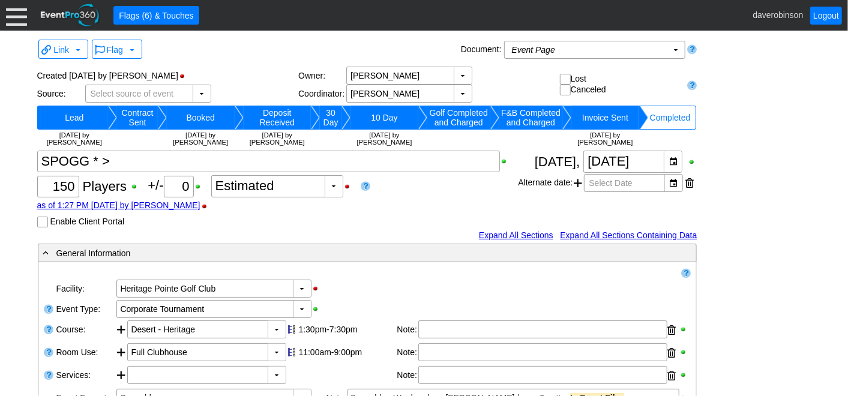
click at [12, 13] on div at bounding box center [16, 15] width 21 height 21
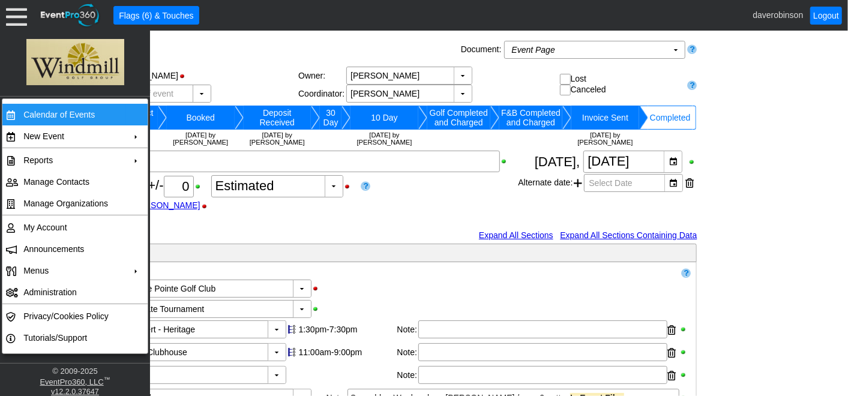
click at [52, 111] on td "Calendar of Events" at bounding box center [72, 115] width 107 height 22
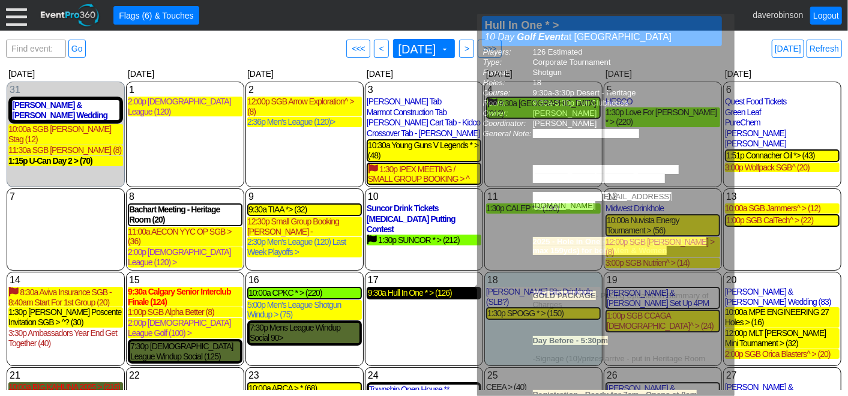
click at [419, 288] on div "9:30a Hull In One * > (126)" at bounding box center [424, 293] width 112 height 10
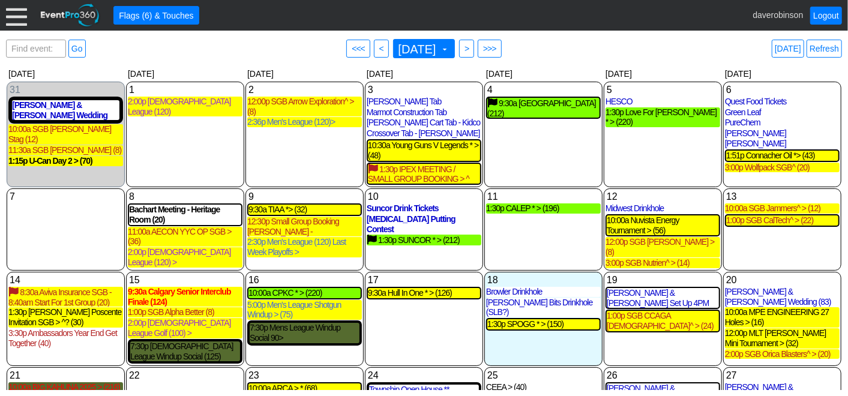
click at [290, 206] on div "9:30a TIAA *> (32)" at bounding box center [304, 209] width 115 height 13
click at [289, 212] on div "9:30a TIAA *> (32)" at bounding box center [304, 210] width 112 height 10
click at [439, 45] on span "September 2025" at bounding box center [417, 49] width 43 height 12
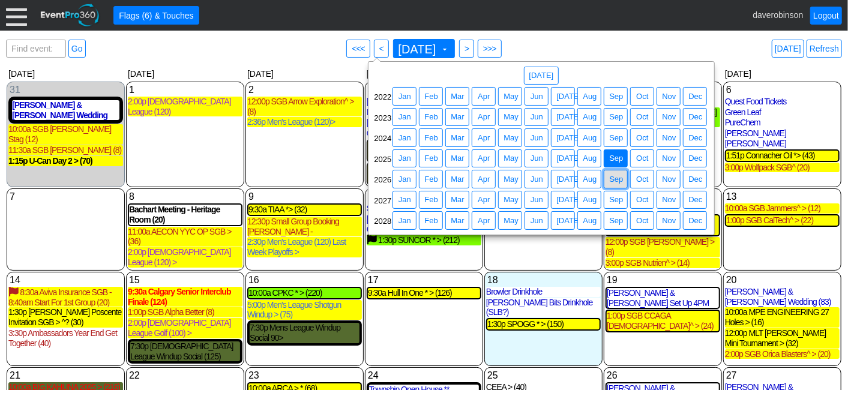
click at [620, 179] on span "Sep" at bounding box center [616, 179] width 19 height 12
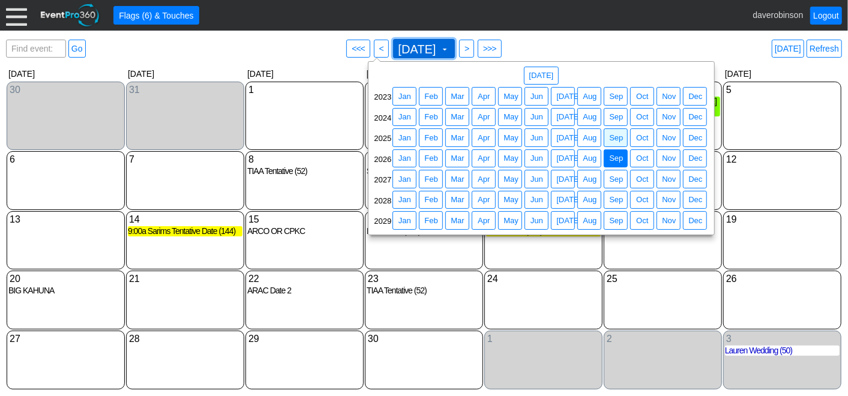
click at [449, 44] on span at bounding box center [445, 49] width 10 height 10
click at [613, 132] on span "Sep" at bounding box center [616, 138] width 19 height 12
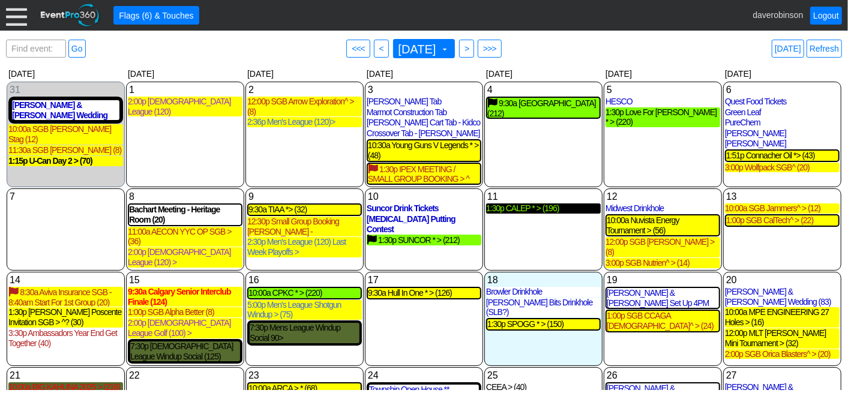
click at [538, 213] on div "1:30p CALEP * > (196)" at bounding box center [543, 208] width 115 height 10
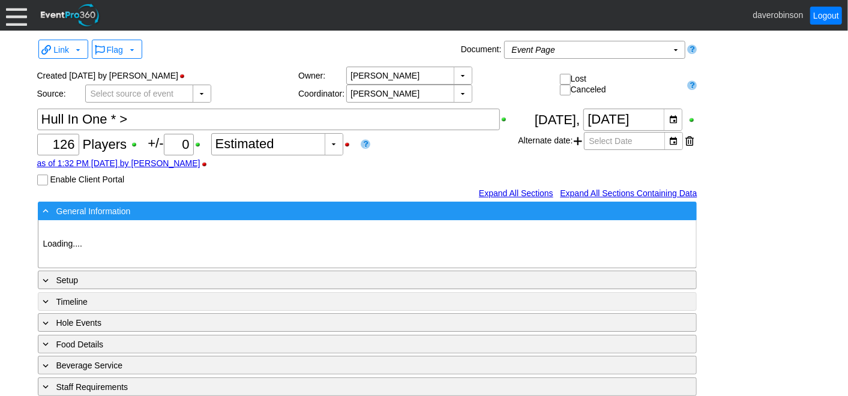
type input "Heritage Pointe Golf Club"
type input "Corporate Tournament"
type input "Scramble"
type input "Shotgun"
type input "Black"
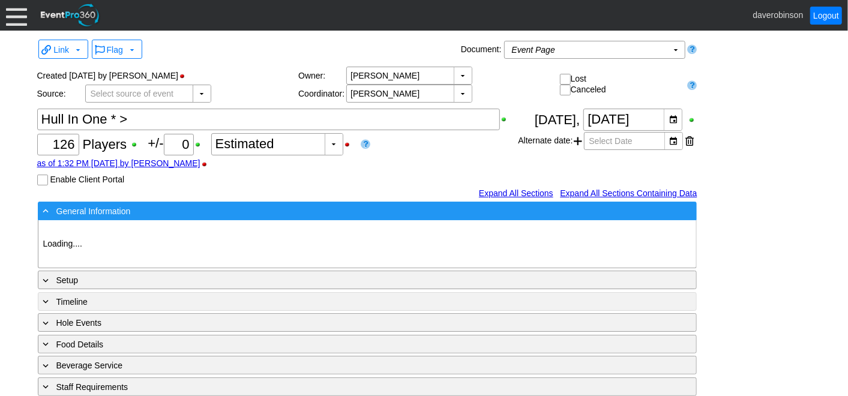
type input "Red"
type input "1054800"
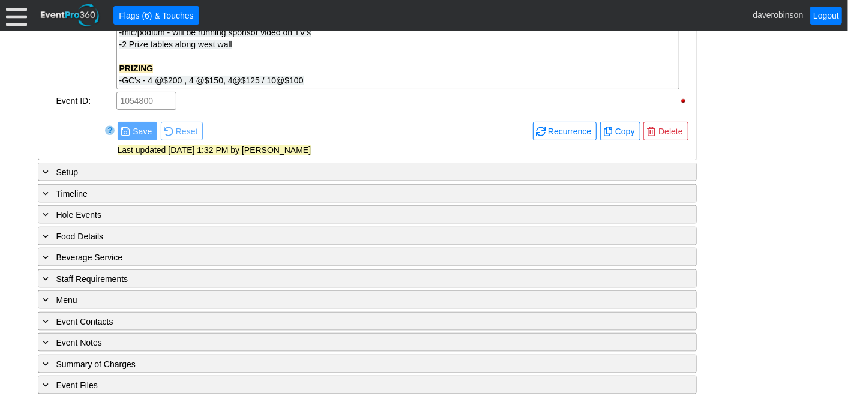
scroll to position [875, 0]
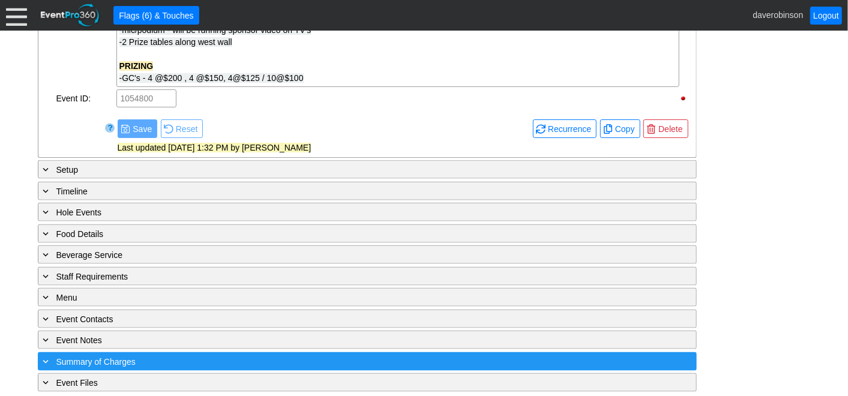
click at [118, 357] on span "Summary of Charges" at bounding box center [95, 362] width 79 height 10
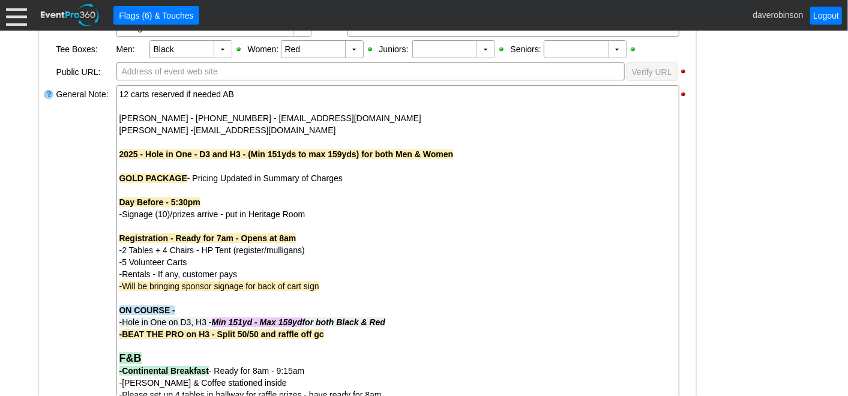
scroll to position [385, 0]
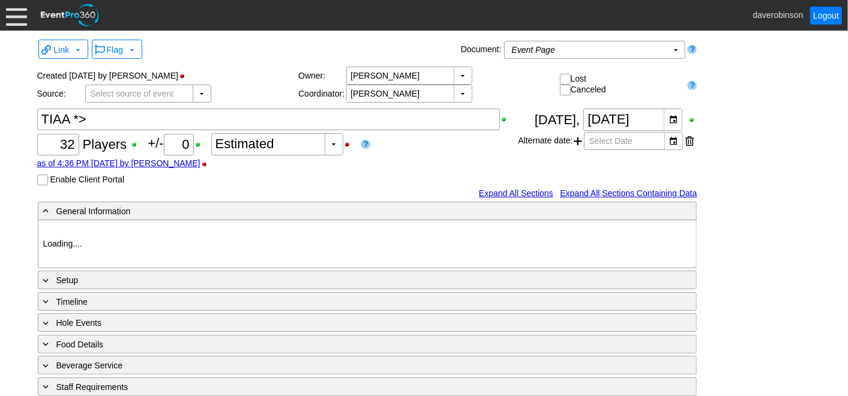
type input "Heritage Pointe Golf Club"
type input "Corporate Tournament"
type input "Scramble"
type input "Single Tee"
type input "Black"
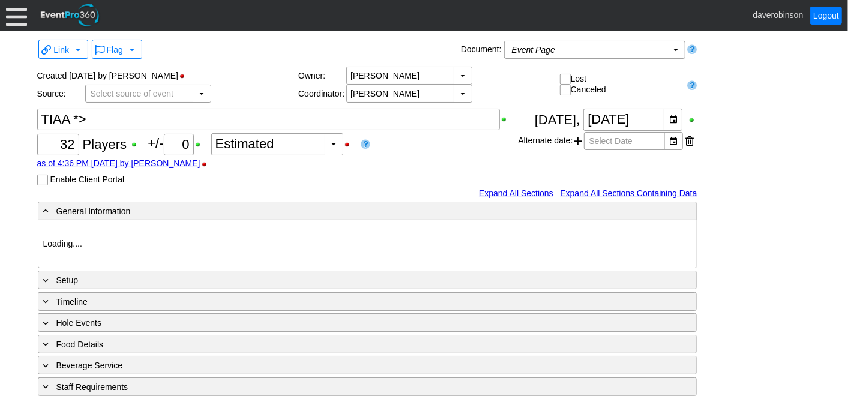
type input "Red"
type input "1046131"
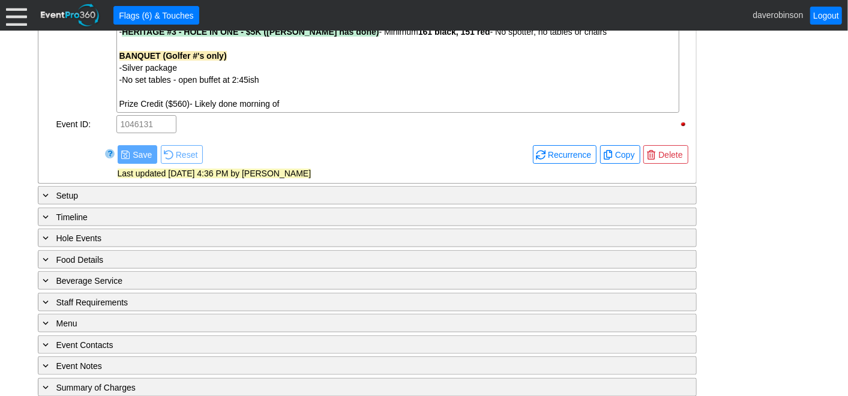
scroll to position [670, 0]
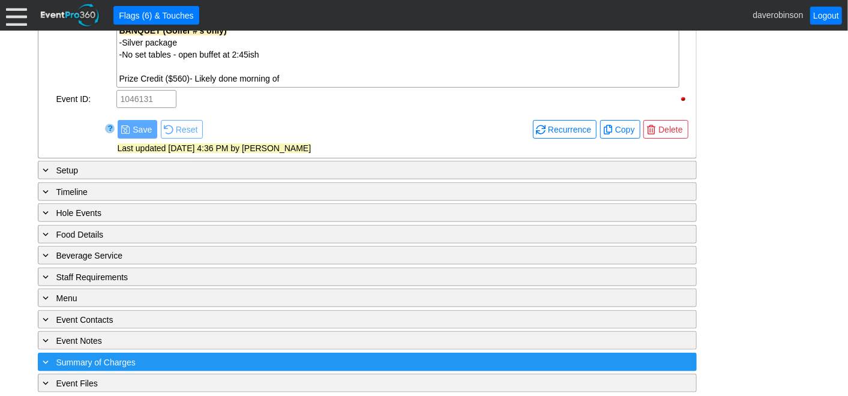
click at [78, 355] on div "+ Summary of Charges" at bounding box center [343, 362] width 604 height 14
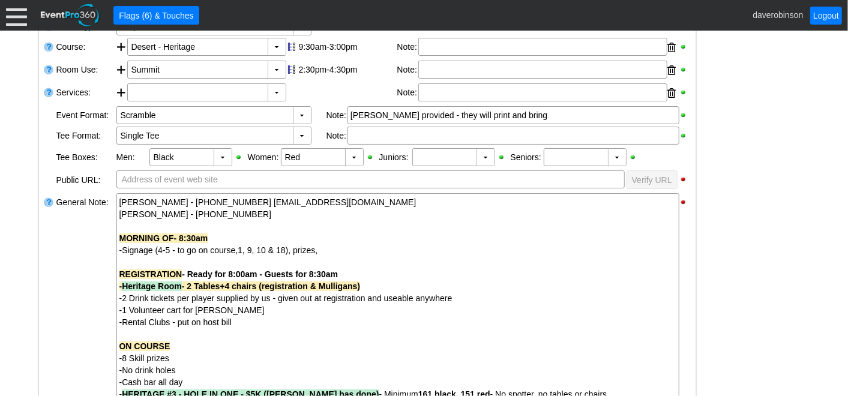
scroll to position [46, 0]
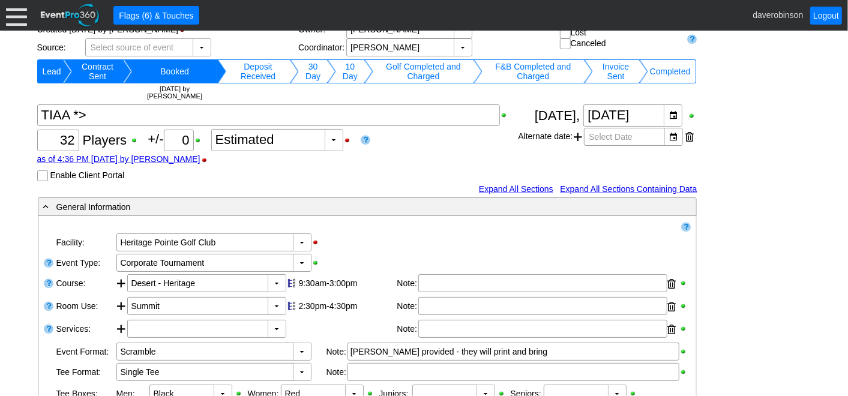
click at [617, 68] on td "Invoice Sent" at bounding box center [616, 71] width 46 height 24
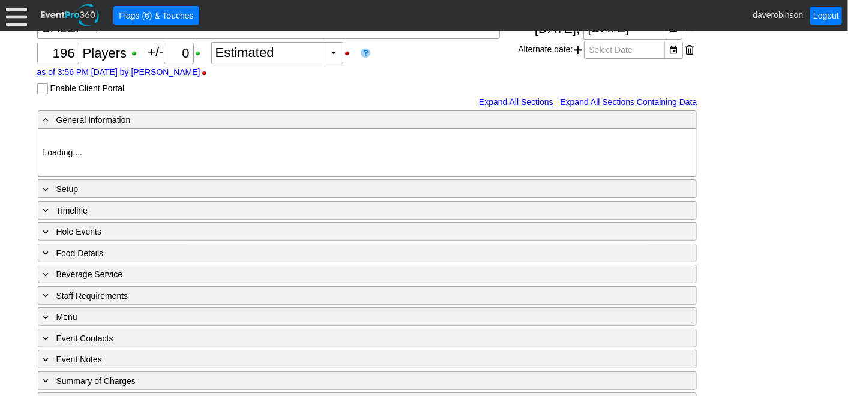
type input "Heritage Pointe Golf Club"
type input "Corporate Tournament"
type input "Shotgun"
type input "Black"
type input "Red"
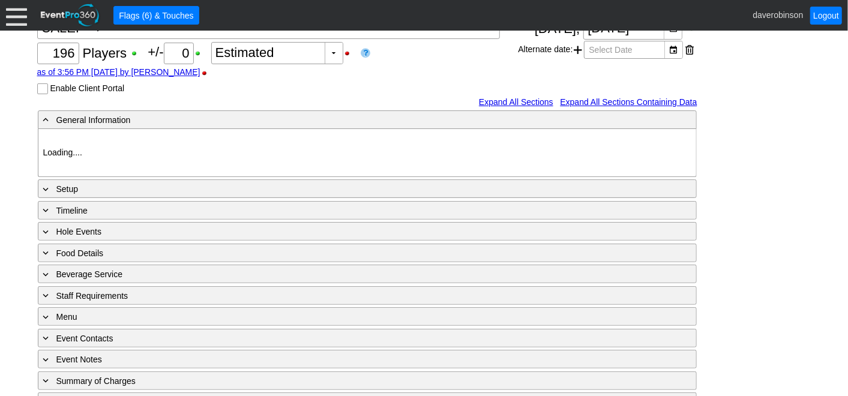
type input "1027883"
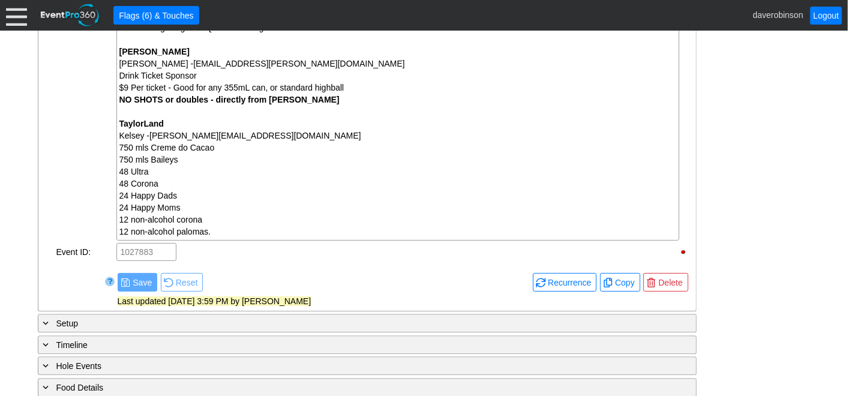
scroll to position [1769, 0]
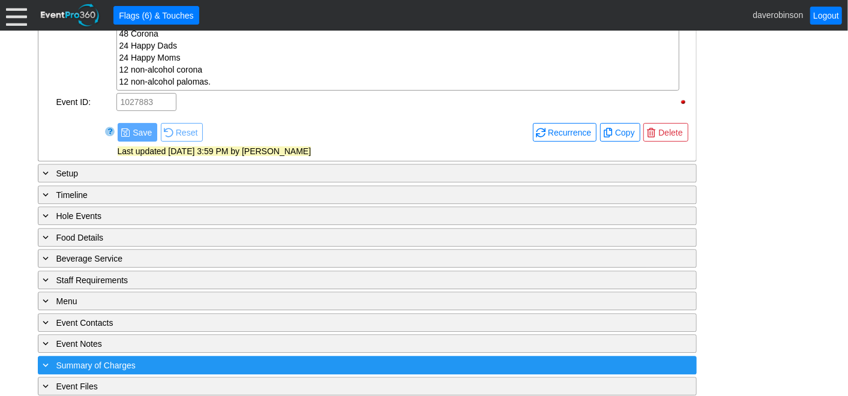
click at [141, 358] on div "+ Summary of Charges" at bounding box center [343, 365] width 604 height 14
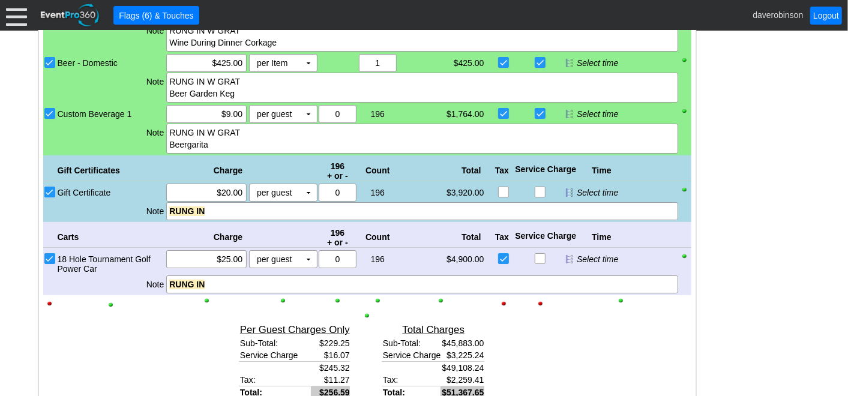
scroll to position [2490, 0]
